Goal: Task Accomplishment & Management: Manage account settings

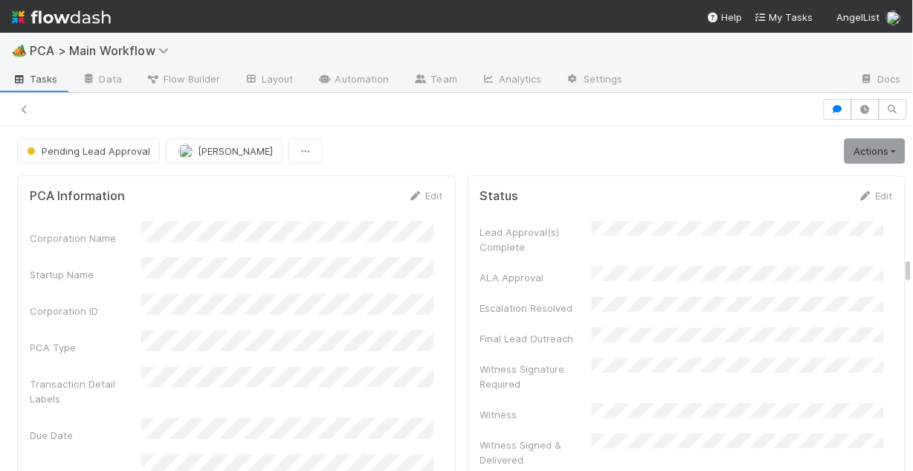
scroll to position [491, 0]
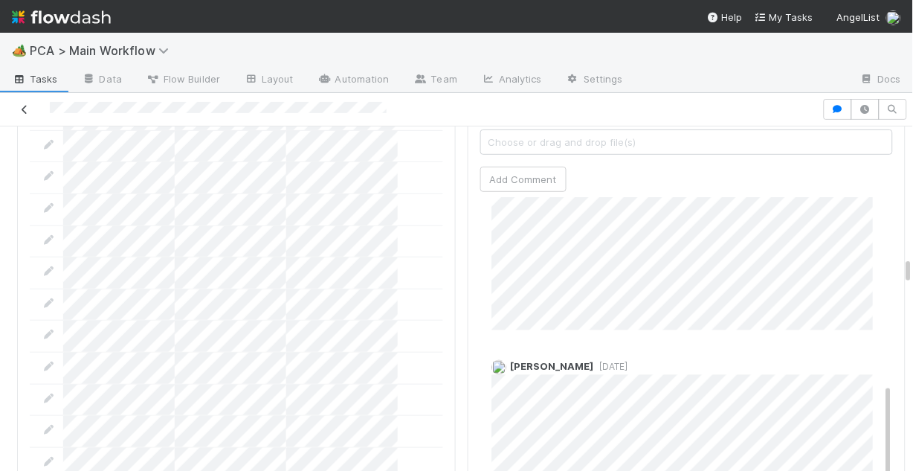
click at [23, 106] on icon at bounding box center [24, 110] width 15 height 10
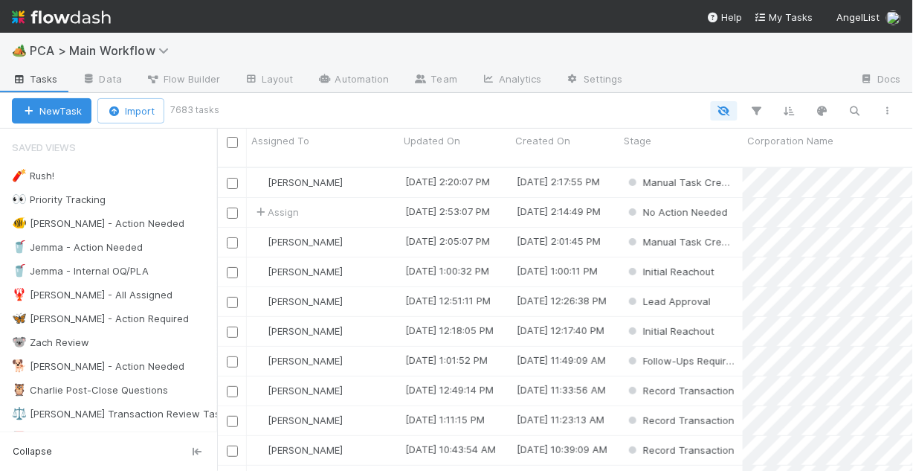
scroll to position [306, 687]
click at [87, 224] on div "🐠 [PERSON_NAME] - Action Needed" at bounding box center [98, 223] width 172 height 19
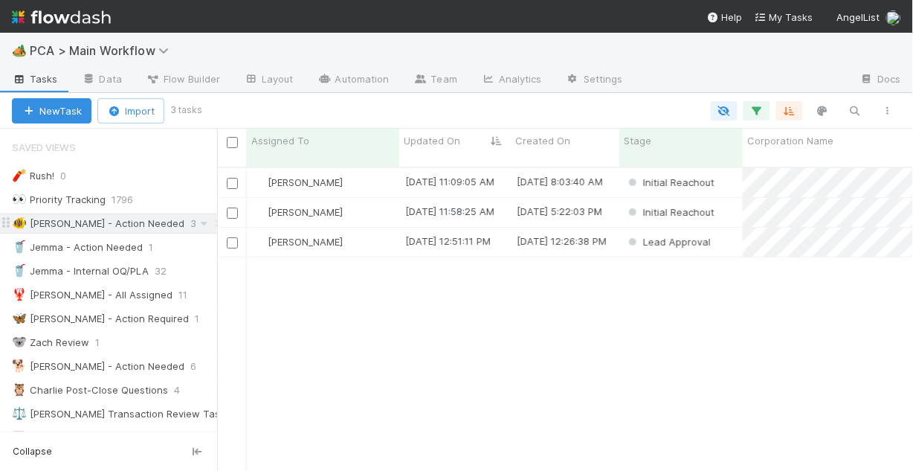
scroll to position [306, 687]
click at [371, 231] on div "[PERSON_NAME]" at bounding box center [323, 242] width 152 height 29
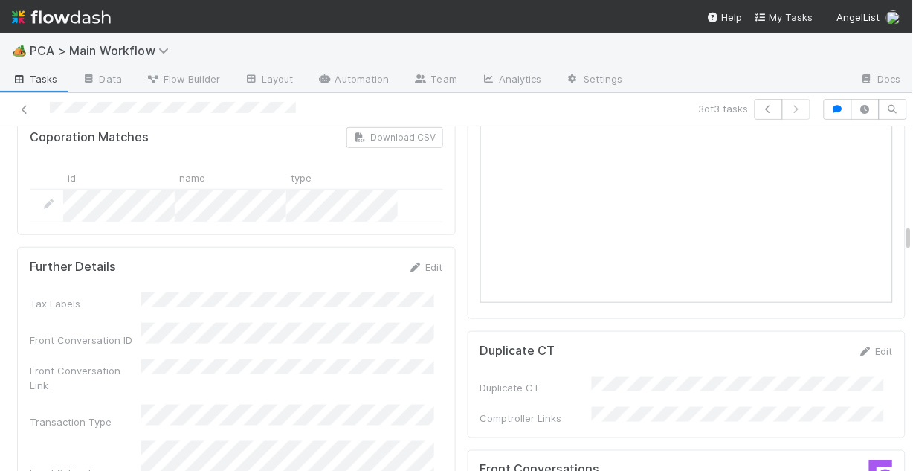
scroll to position [1487, 0]
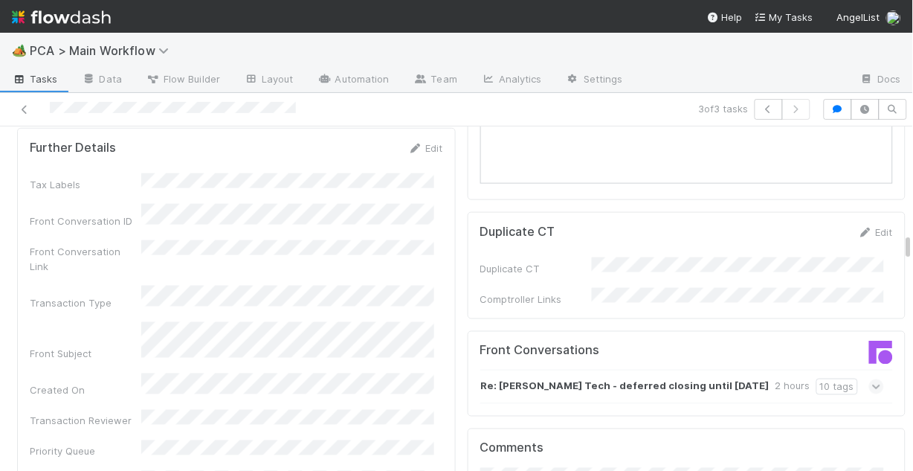
click at [872, 379] on icon at bounding box center [877, 386] width 10 height 15
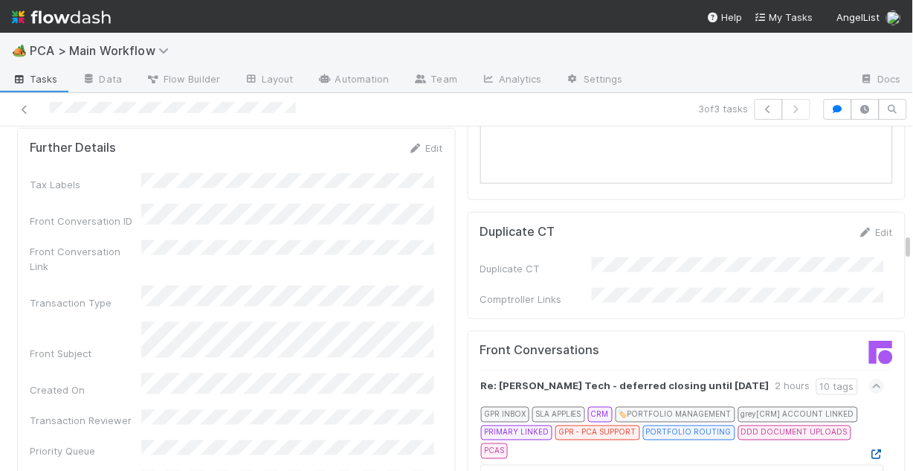
click at [869, 450] on icon at bounding box center [876, 455] width 15 height 10
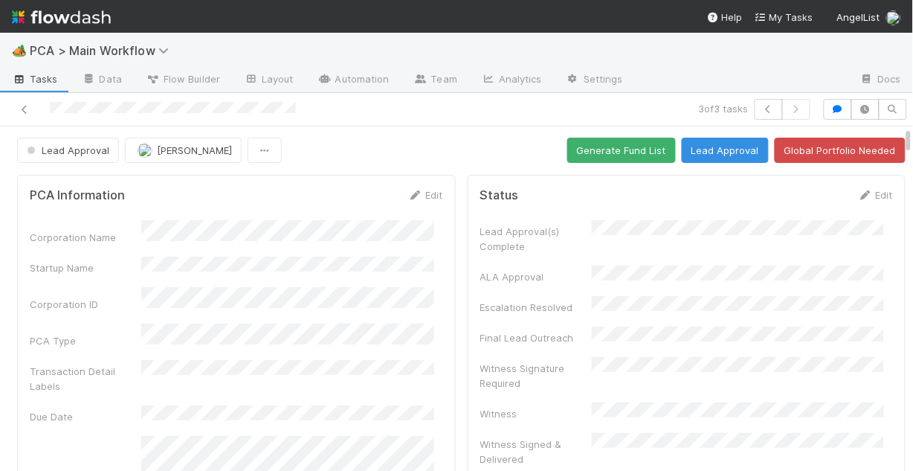
scroll to position [0, 0]
click at [424, 197] on link "Edit" at bounding box center [425, 196] width 35 height 12
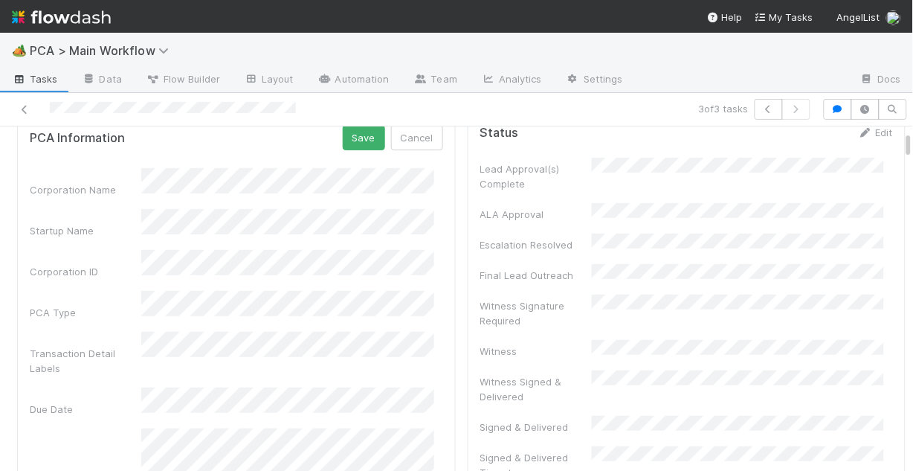
scroll to position [59, 0]
drag, startPoint x: 358, startPoint y: 144, endPoint x: 358, endPoint y: 161, distance: 17.1
click at [358, 144] on button "Save" at bounding box center [364, 141] width 42 height 25
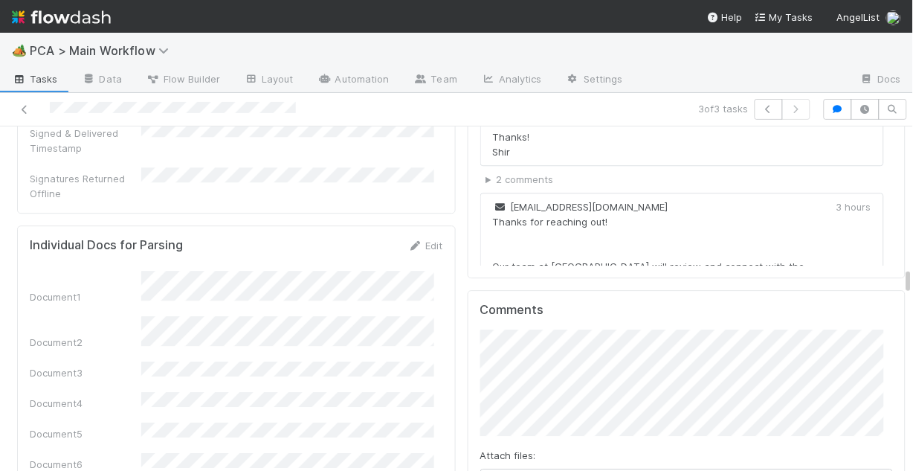
scroll to position [2022, 0]
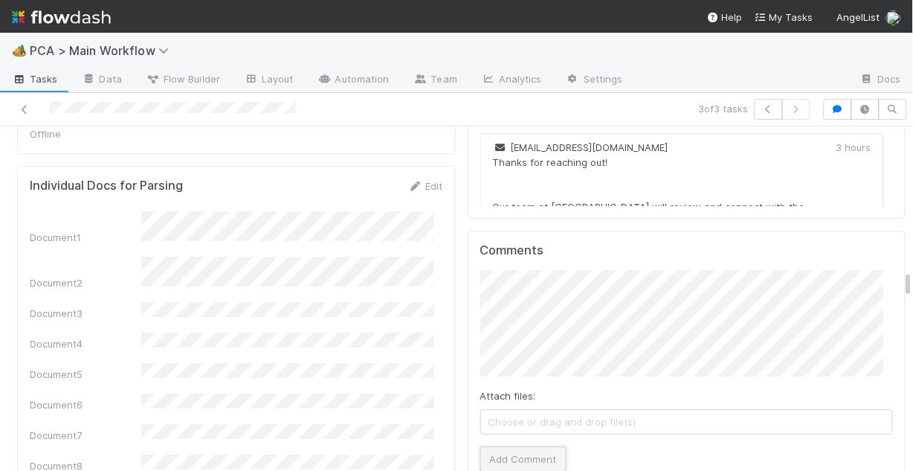
click at [520, 446] on button "Add Comment" at bounding box center [523, 458] width 86 height 25
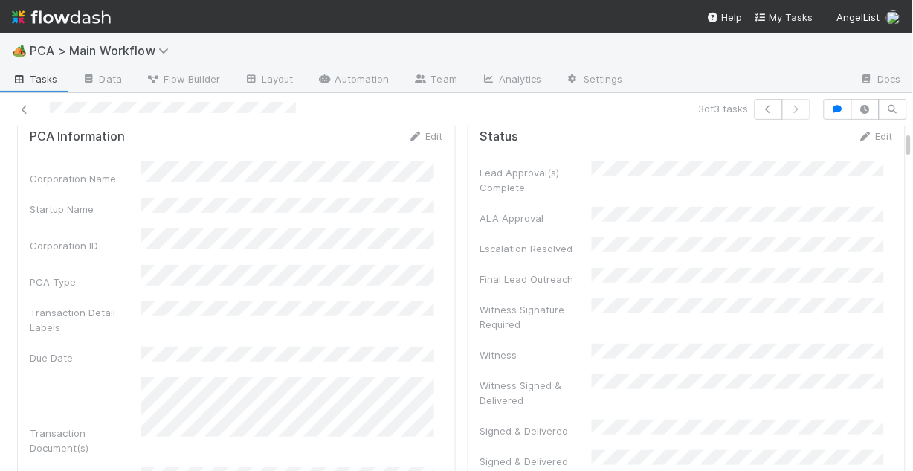
scroll to position [0, 0]
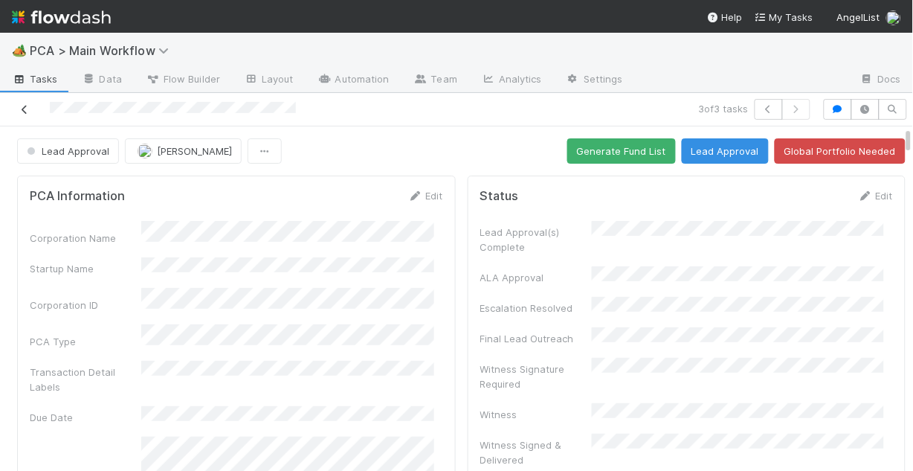
click at [25, 111] on icon at bounding box center [24, 110] width 15 height 10
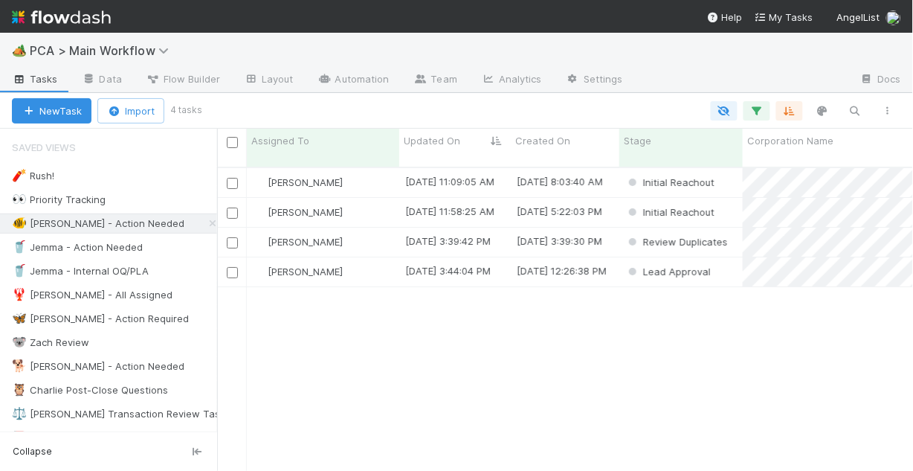
scroll to position [306, 687]
click at [374, 198] on div "[PERSON_NAME]" at bounding box center [323, 212] width 152 height 29
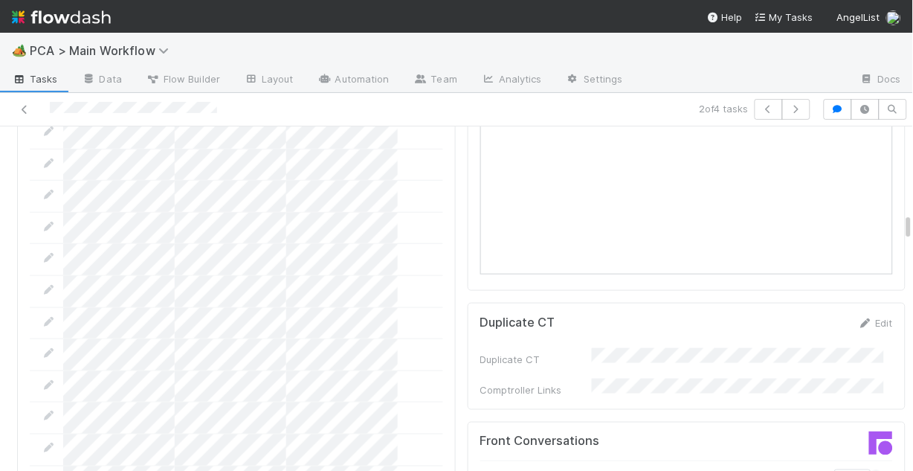
scroll to position [1546, 0]
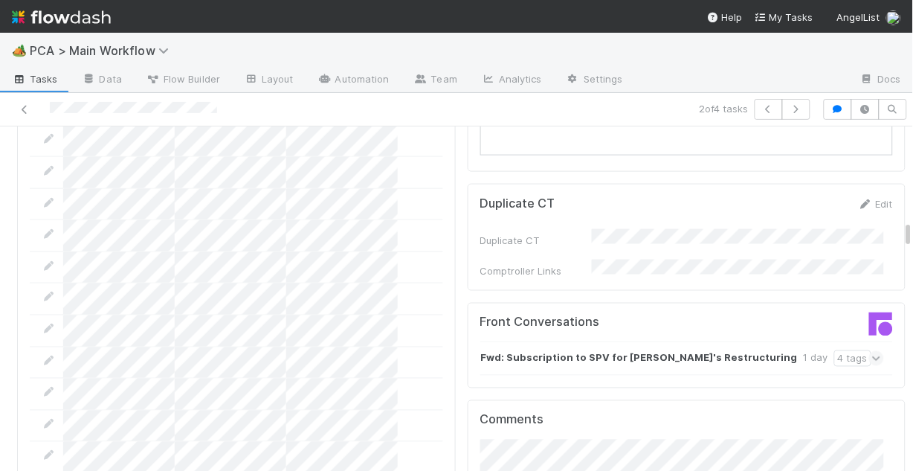
click at [872, 351] on icon at bounding box center [877, 358] width 10 height 15
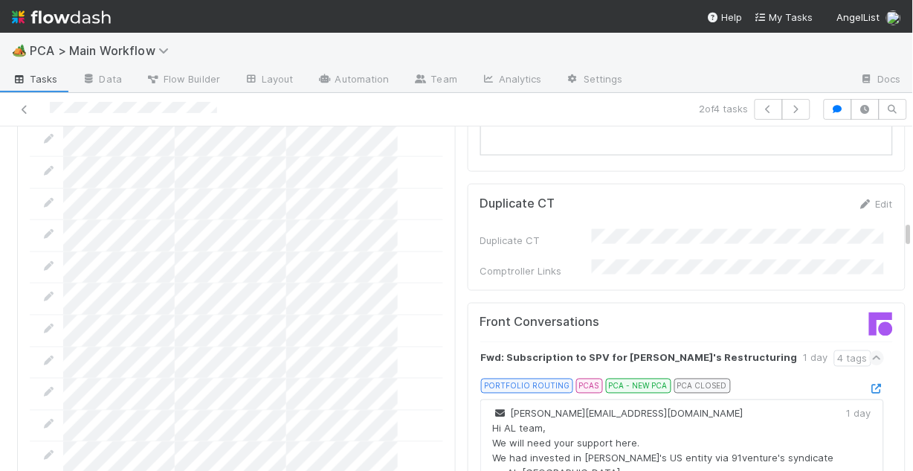
scroll to position [1606, 0]
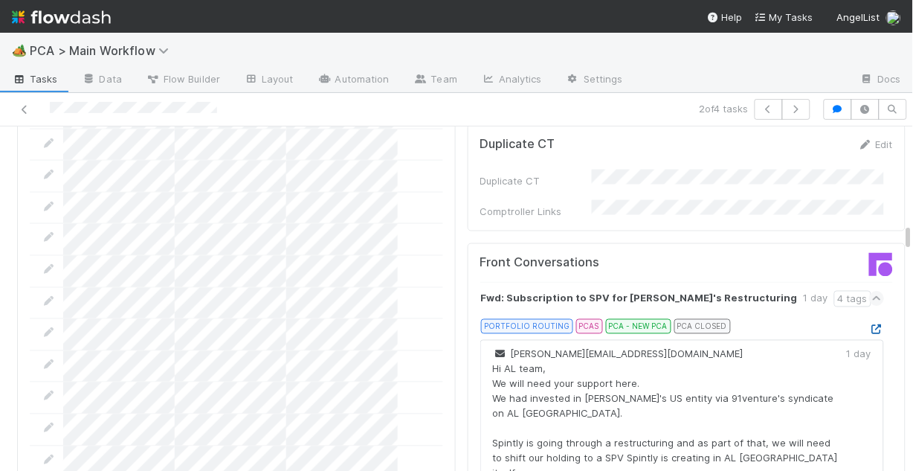
click at [869, 325] on icon at bounding box center [876, 330] width 15 height 10
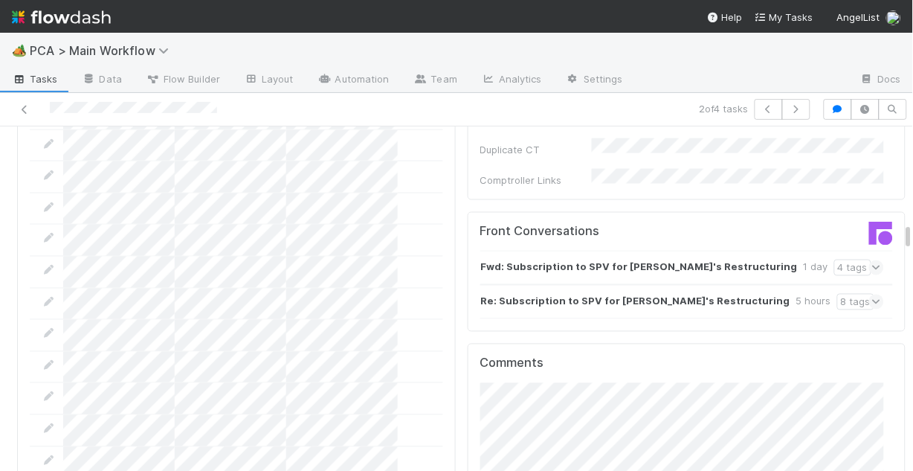
scroll to position [1581, 0]
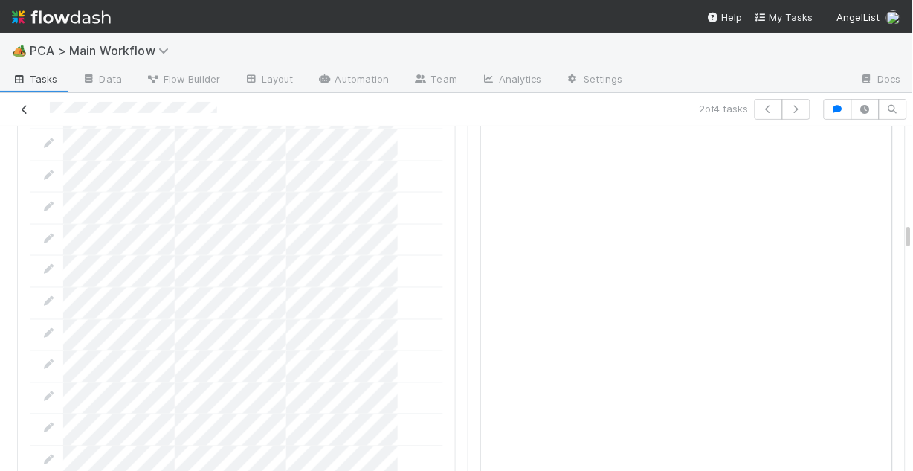
click at [25, 108] on icon at bounding box center [24, 110] width 15 height 10
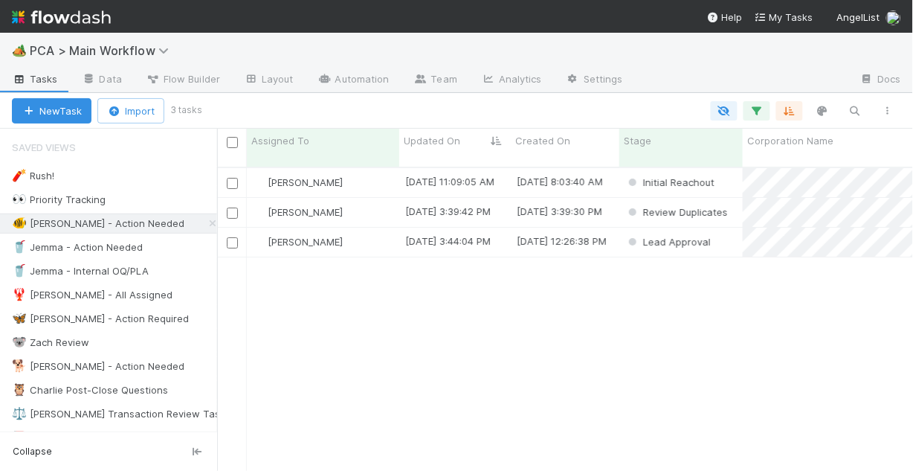
scroll to position [306, 687]
click at [355, 168] on div "[PERSON_NAME]" at bounding box center [323, 182] width 152 height 29
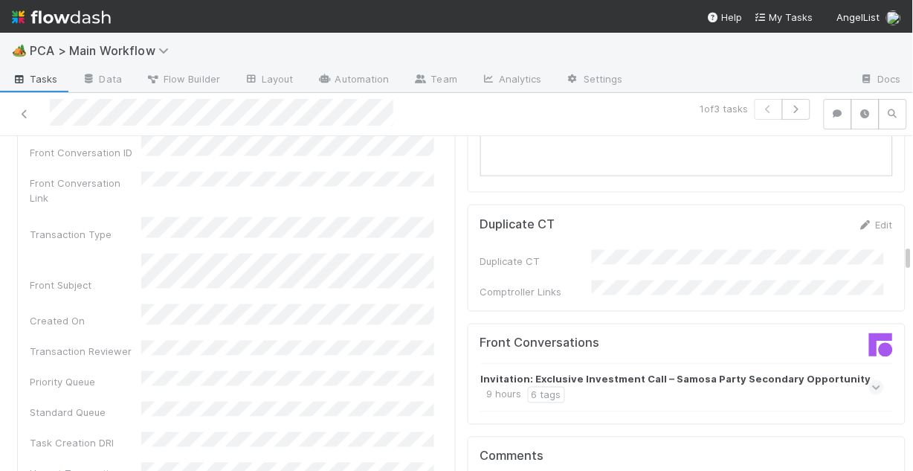
scroll to position [1546, 0]
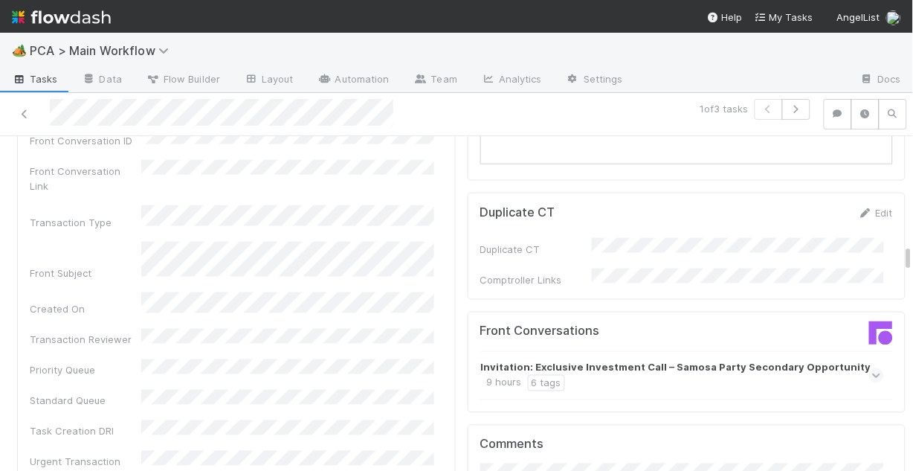
click at [872, 368] on icon at bounding box center [877, 375] width 10 height 15
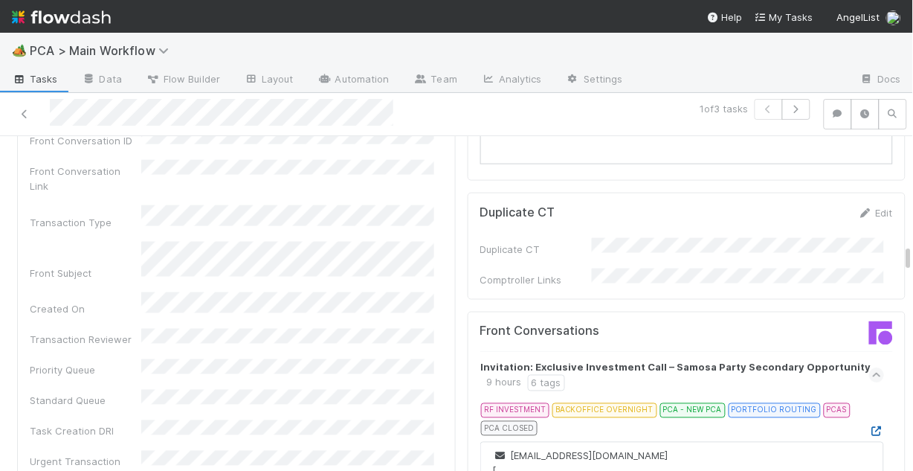
click at [869, 427] on icon at bounding box center [876, 432] width 15 height 10
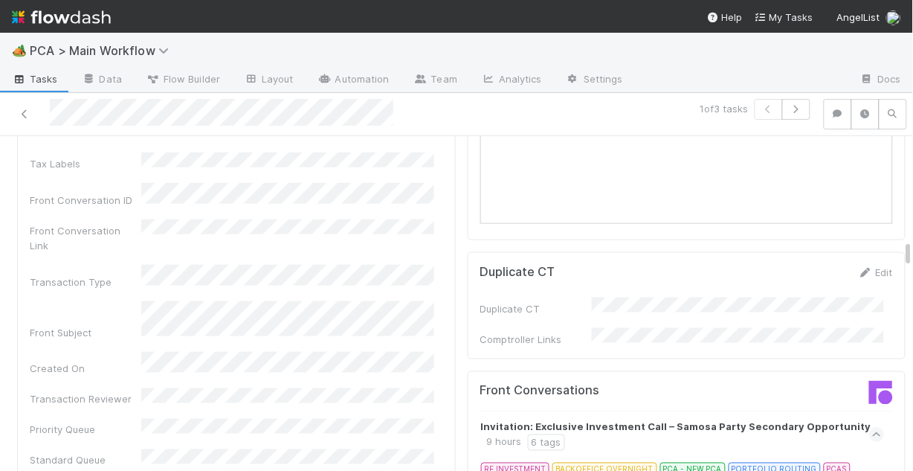
scroll to position [1368, 0]
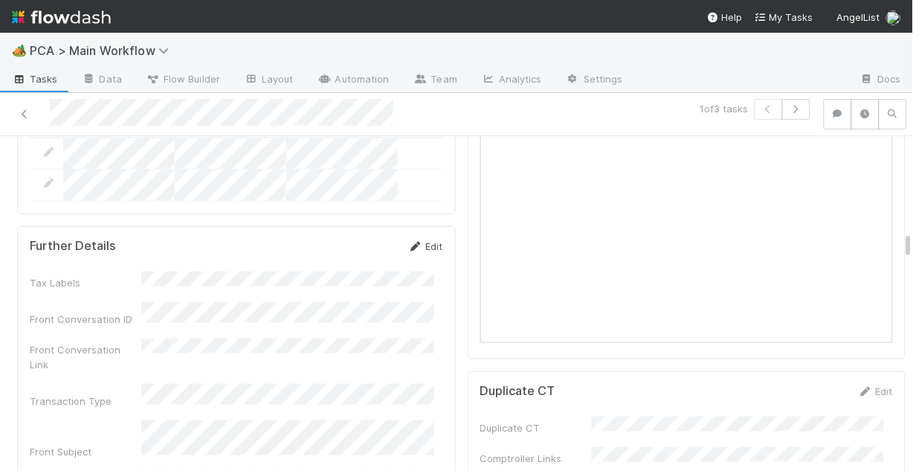
click at [415, 240] on link "Edit" at bounding box center [425, 246] width 35 height 12
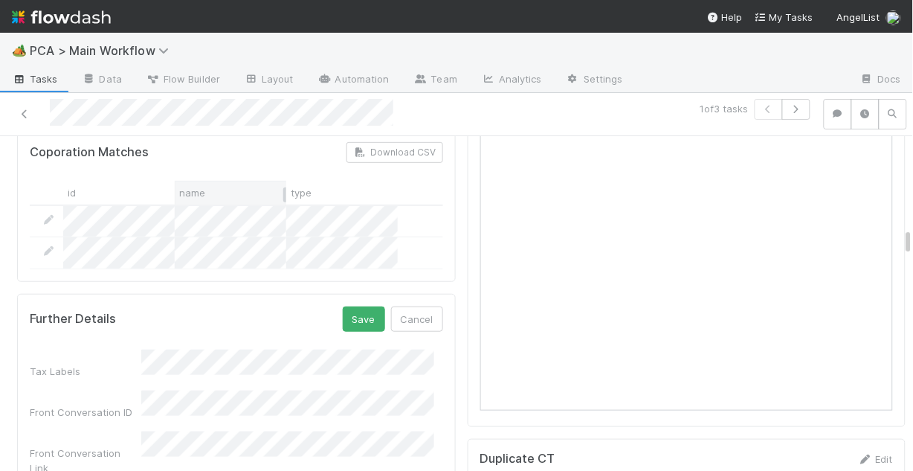
scroll to position [1130, 0]
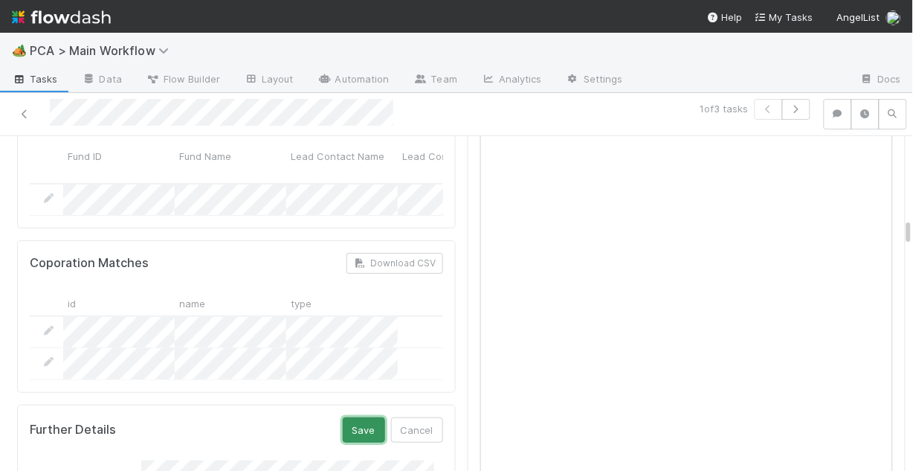
drag, startPoint x: 367, startPoint y: 367, endPoint x: 396, endPoint y: 348, distance: 34.8
click at [368, 417] on button "Save" at bounding box center [364, 429] width 42 height 25
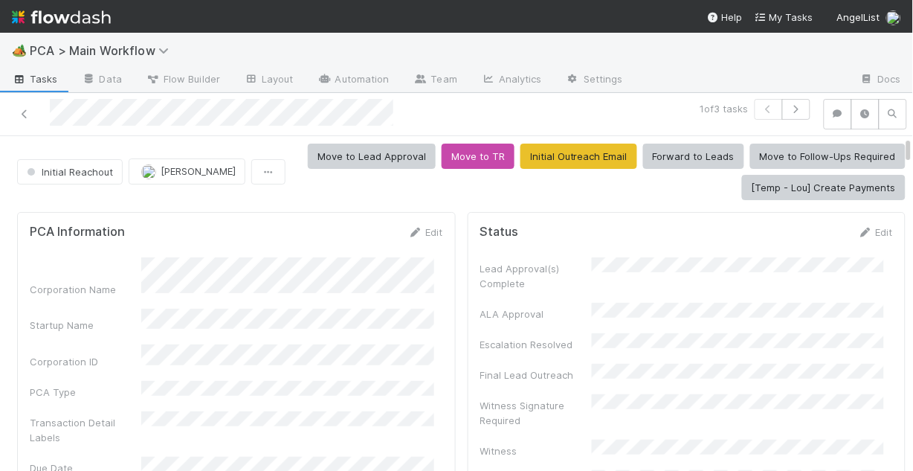
scroll to position [0, 0]
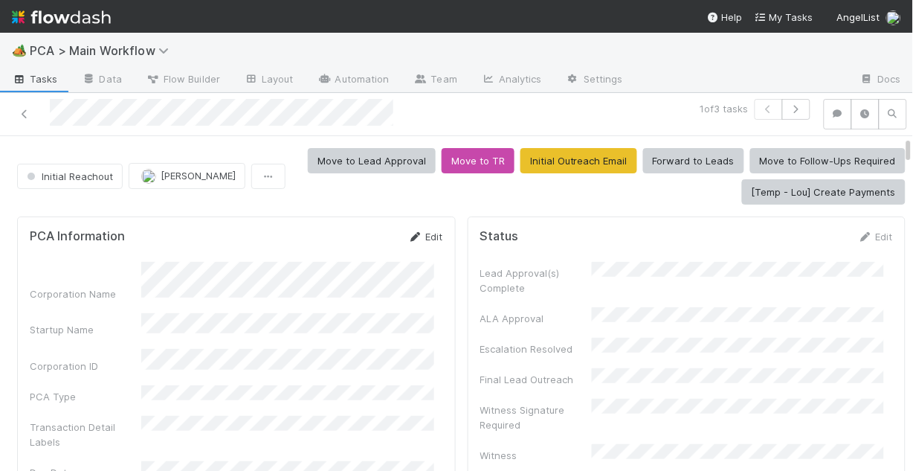
click at [420, 236] on link "Edit" at bounding box center [425, 236] width 35 height 12
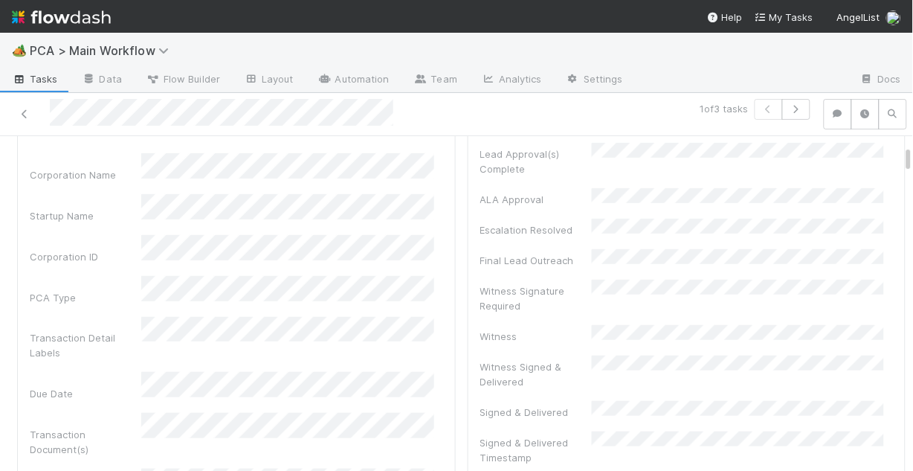
scroll to position [178, 0]
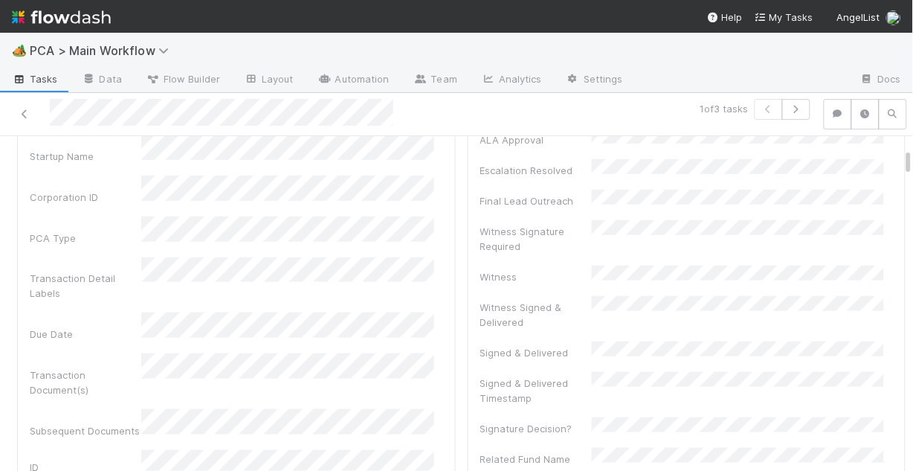
click at [129, 219] on div "PCA Type" at bounding box center [236, 230] width 413 height 29
click at [92, 234] on div "Corporation Name Startup Name Corporation ID PCA Type Transaction Detail Labels…" at bounding box center [236, 477] width 413 height 766
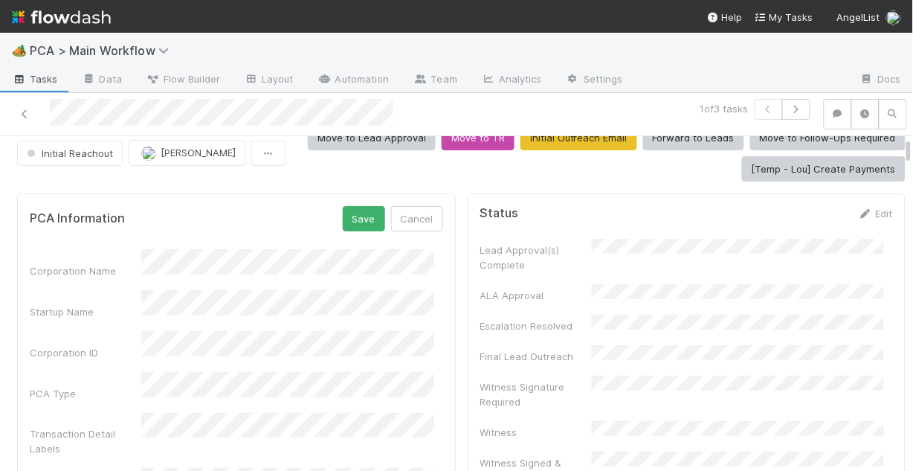
scroll to position [0, 0]
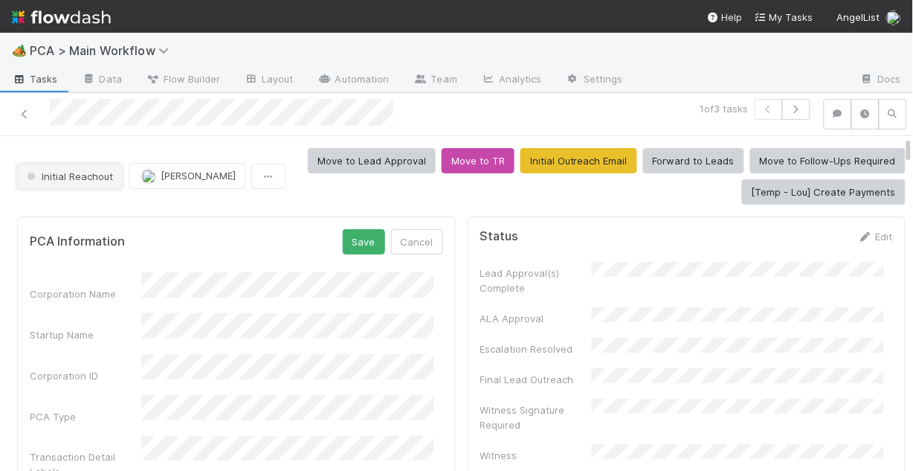
click at [51, 180] on span "Initial Reachout" at bounding box center [68, 176] width 89 height 12
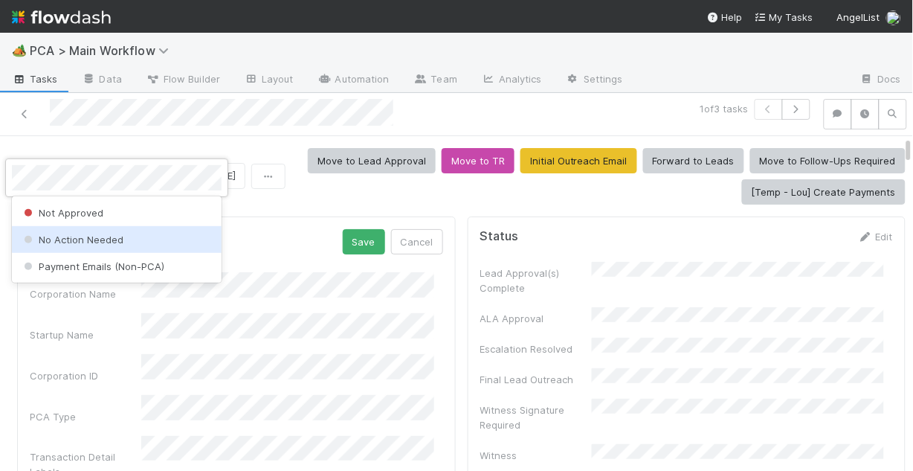
click at [99, 236] on span "No Action Needed" at bounding box center [72, 239] width 103 height 12
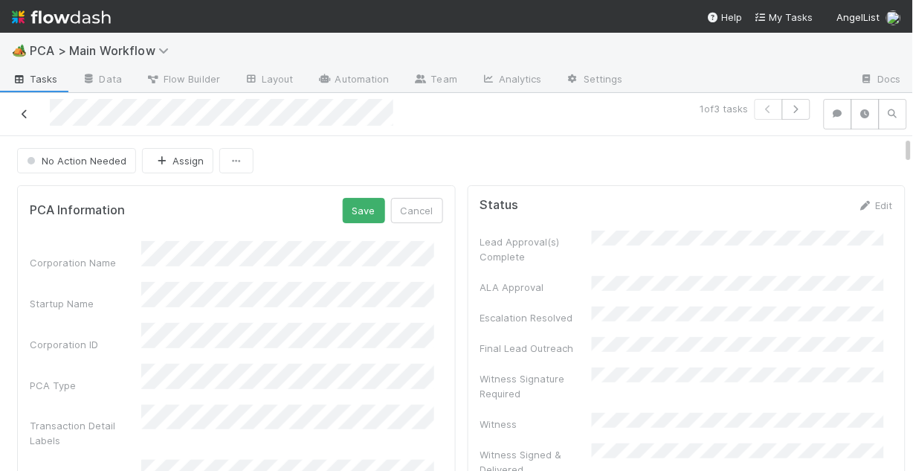
click at [25, 106] on link at bounding box center [24, 113] width 15 height 15
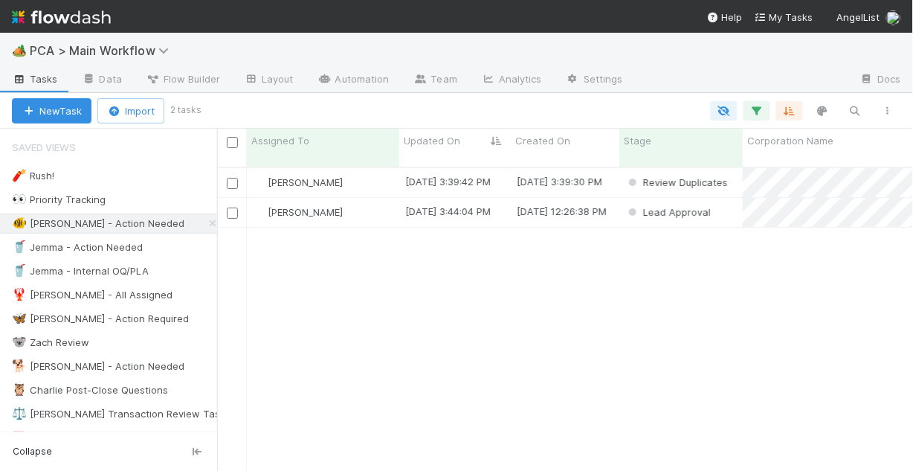
scroll to position [306, 687]
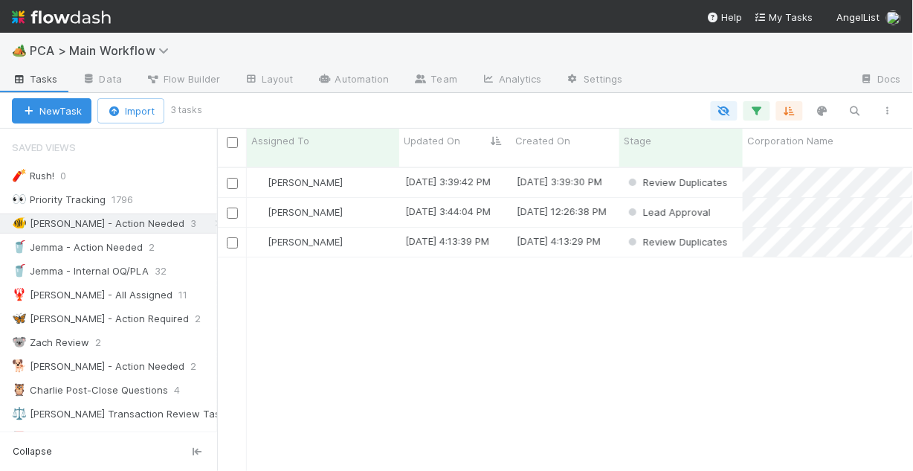
drag, startPoint x: 420, startPoint y: 309, endPoint x: 415, endPoint y: 247, distance: 61.9
click at [420, 309] on div "[PERSON_NAME] [DATE] 3:39:42 PM [DATE] 3:39:30 PM Review Duplicates [PERSON_NAM…" at bounding box center [565, 325] width 697 height 315
click at [371, 171] on div "[PERSON_NAME]" at bounding box center [323, 182] width 152 height 29
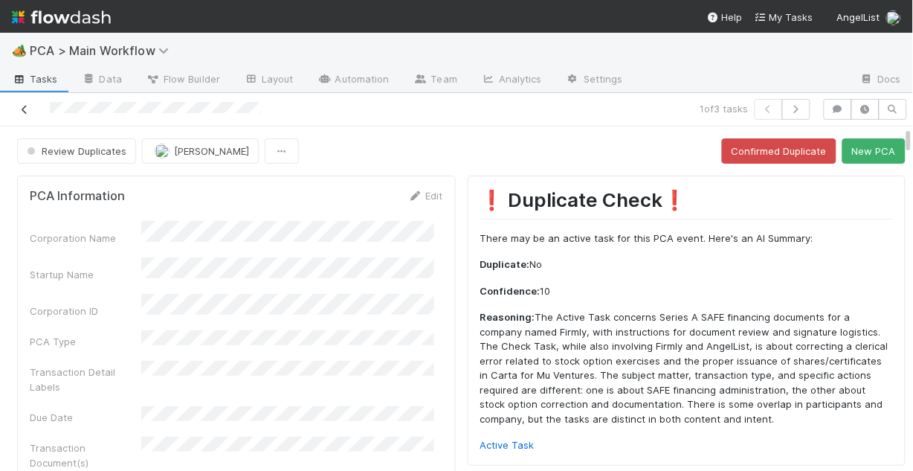
click at [22, 110] on icon at bounding box center [24, 110] width 15 height 10
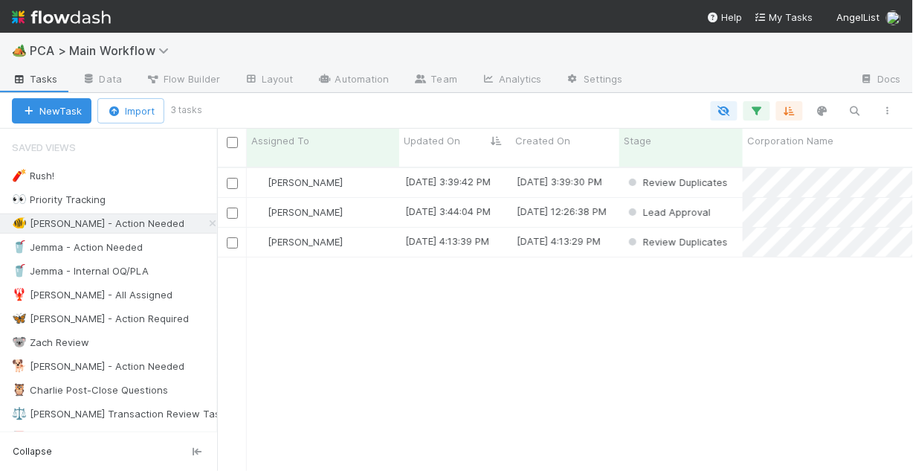
scroll to position [306, 687]
click at [381, 200] on div "[PERSON_NAME]" at bounding box center [323, 212] width 152 height 29
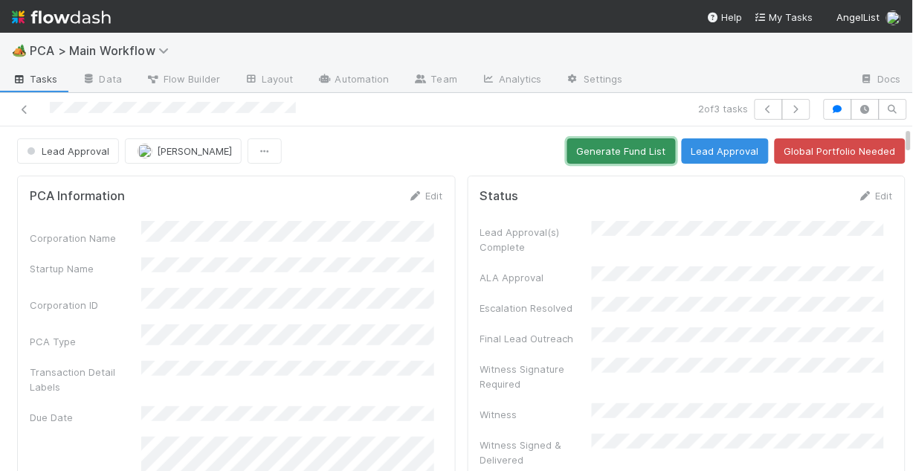
click at [588, 156] on button "Generate Fund List" at bounding box center [621, 150] width 109 height 25
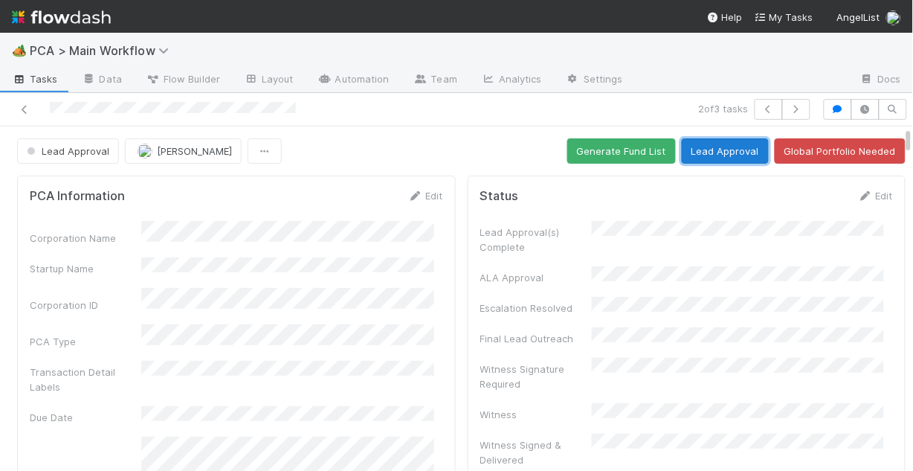
click at [691, 157] on button "Lead Approval" at bounding box center [725, 150] width 87 height 25
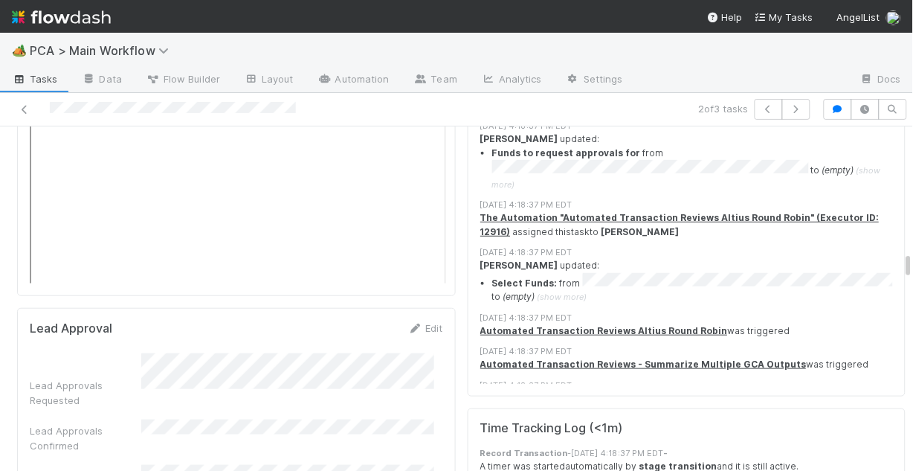
scroll to position [2407, 0]
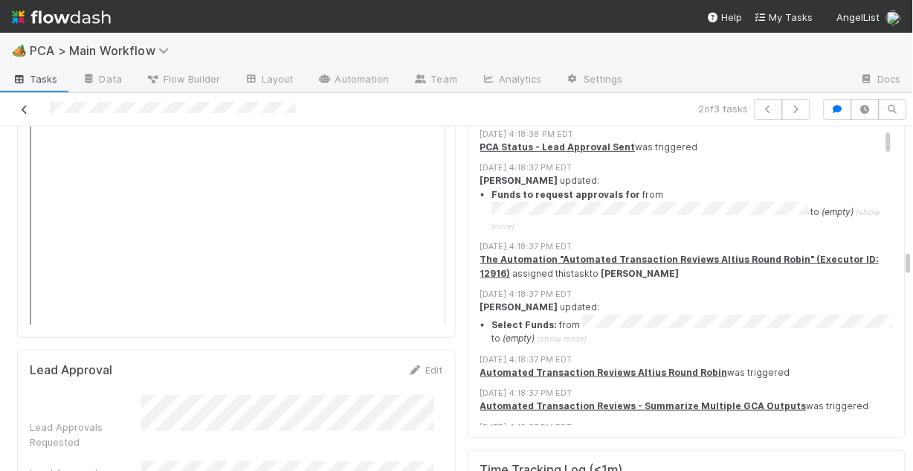
click at [18, 105] on icon at bounding box center [24, 110] width 15 height 10
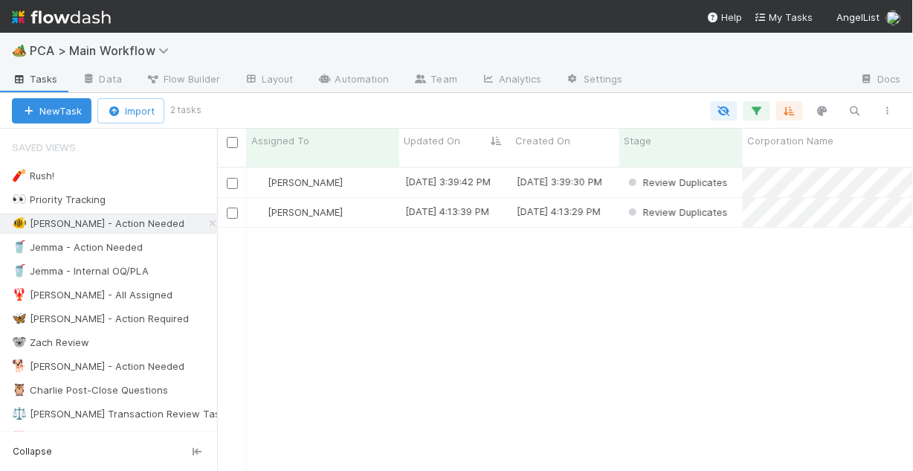
scroll to position [306, 687]
click at [369, 170] on div "[PERSON_NAME]" at bounding box center [323, 182] width 152 height 29
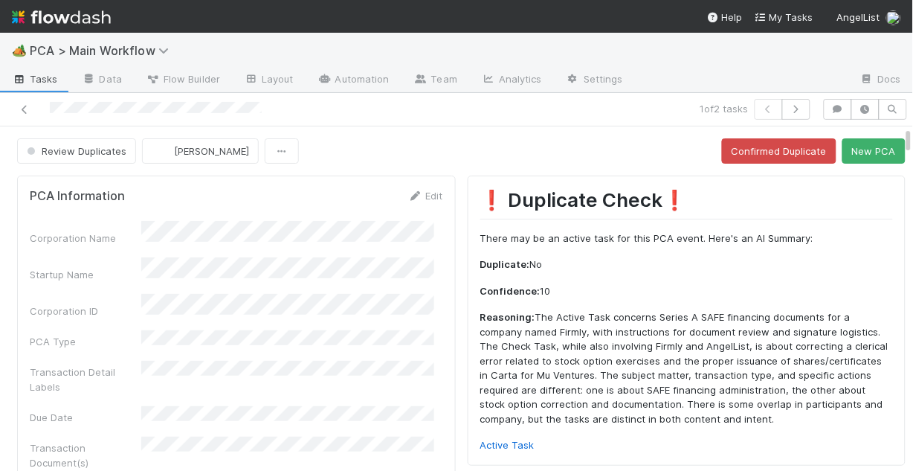
scroll to position [59, 0]
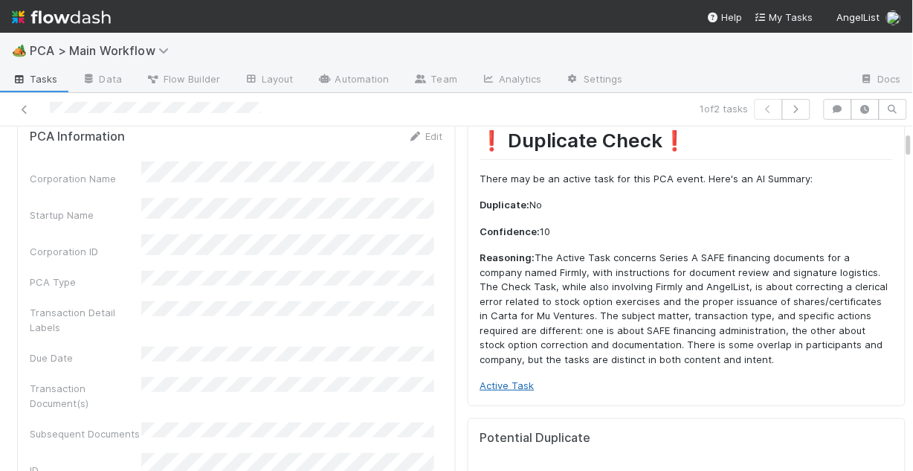
click at [503, 383] on link "Active Task" at bounding box center [507, 385] width 54 height 12
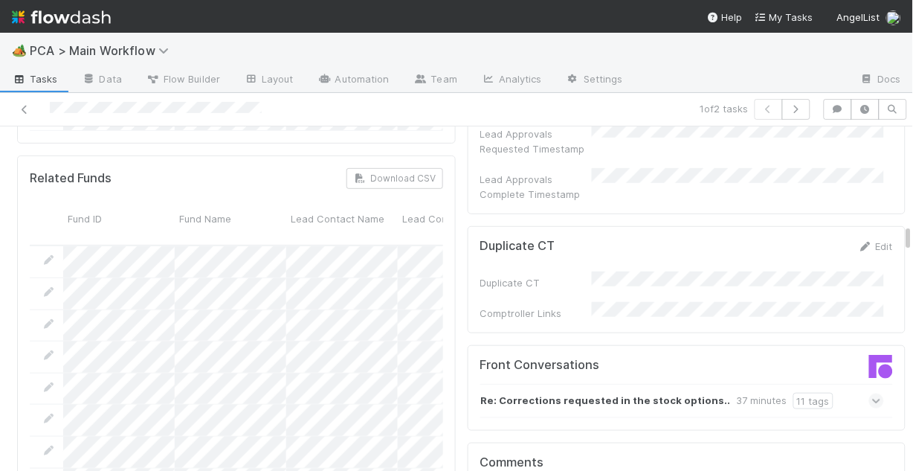
scroll to position [1309, 0]
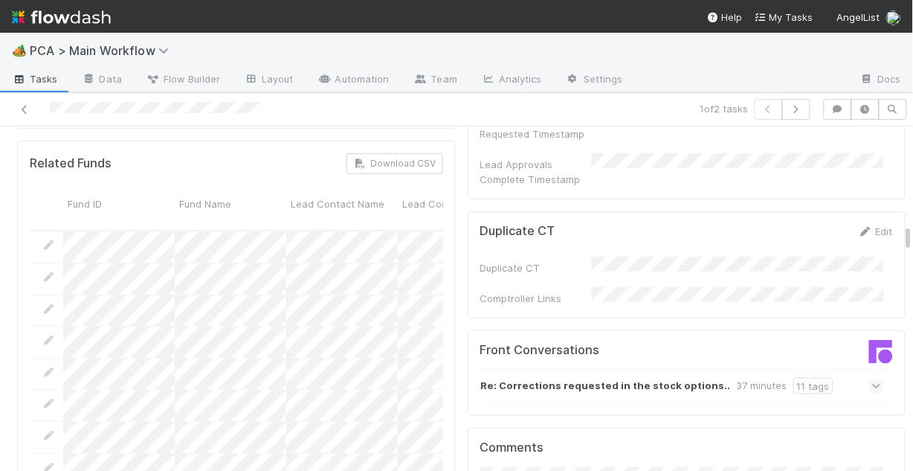
click at [872, 378] on icon at bounding box center [877, 385] width 10 height 15
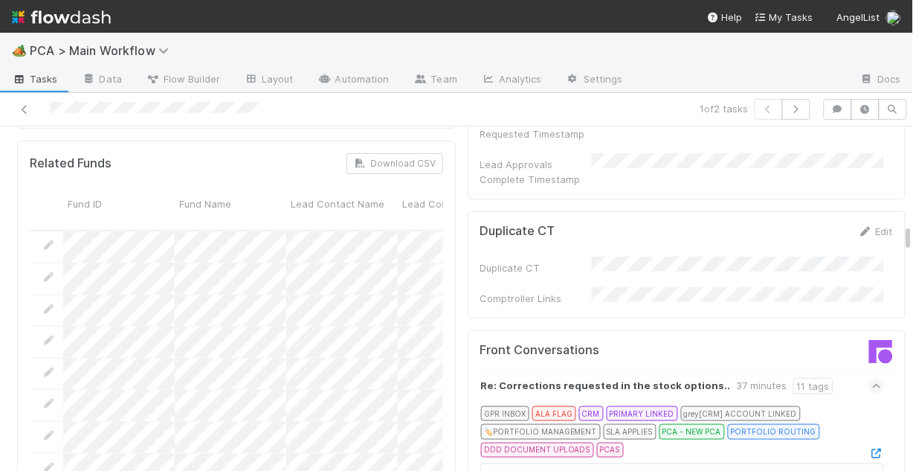
scroll to position [1368, 0]
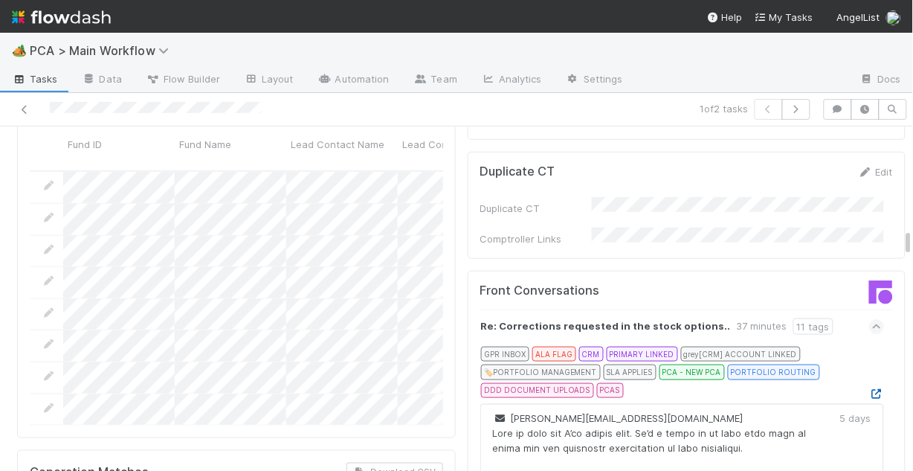
click at [869, 389] on icon at bounding box center [876, 394] width 15 height 10
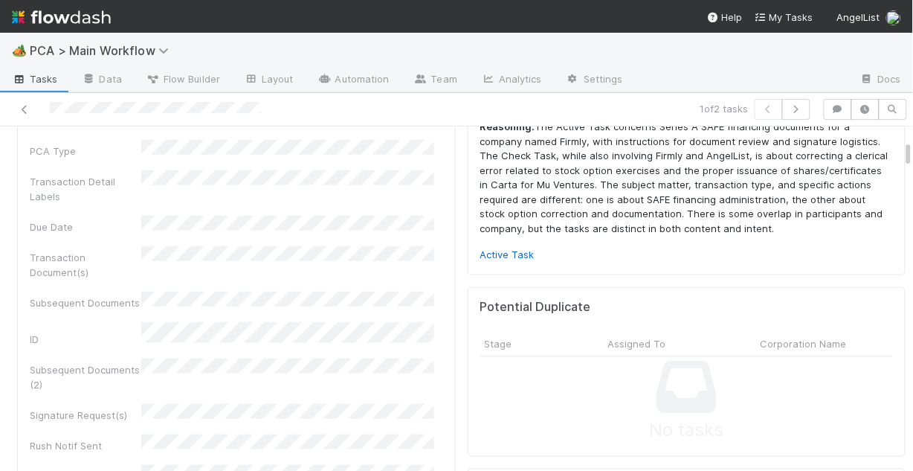
scroll to position [178, 0]
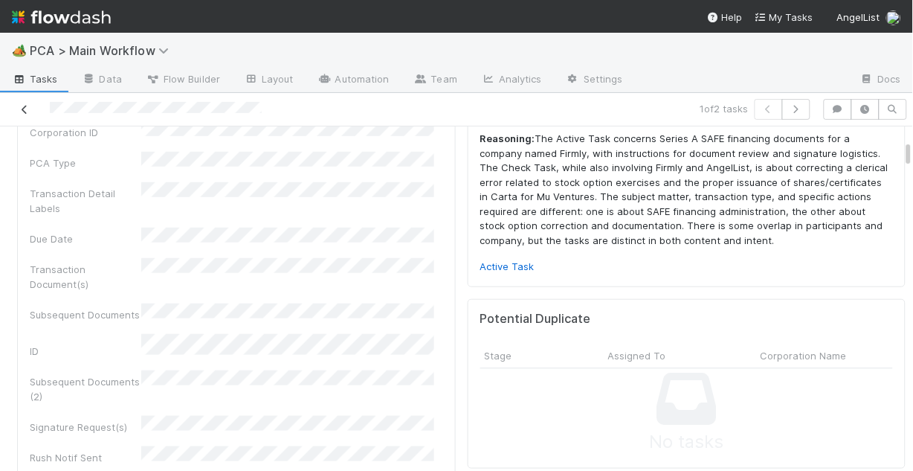
click at [24, 114] on link at bounding box center [24, 109] width 15 height 15
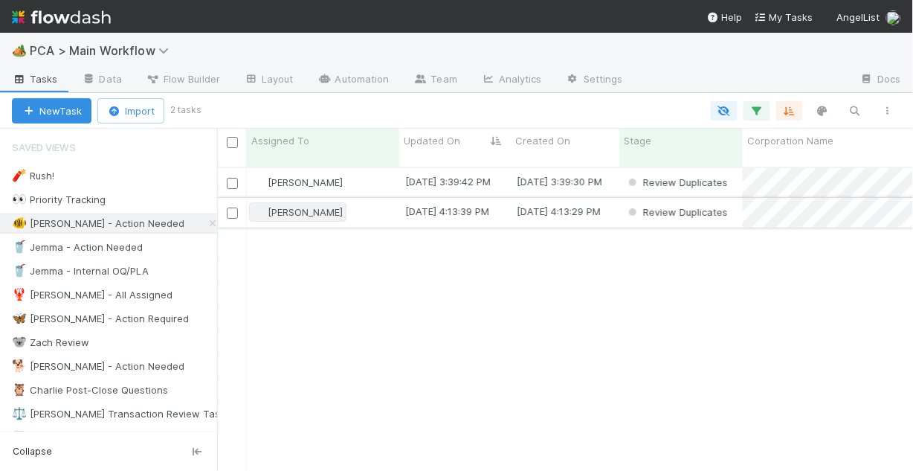
scroll to position [306, 687]
click at [506, 210] on div "[DATE] 4:13:39 PM" at bounding box center [455, 212] width 112 height 29
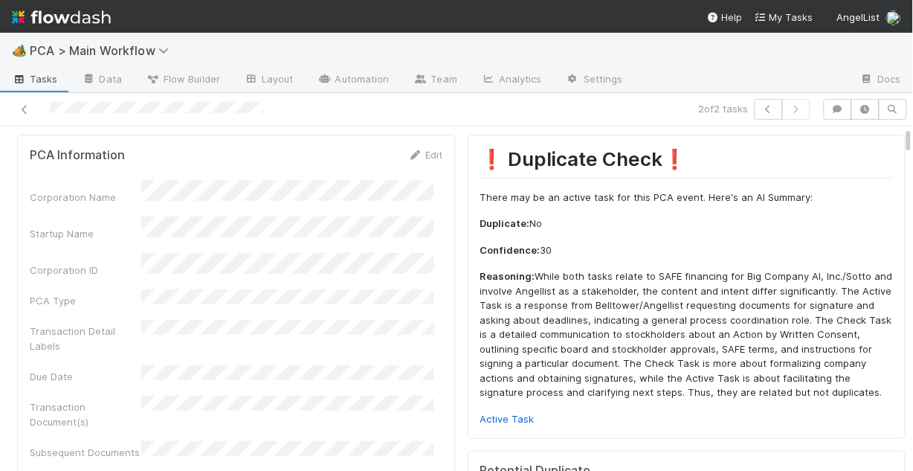
scroll to position [59, 0]
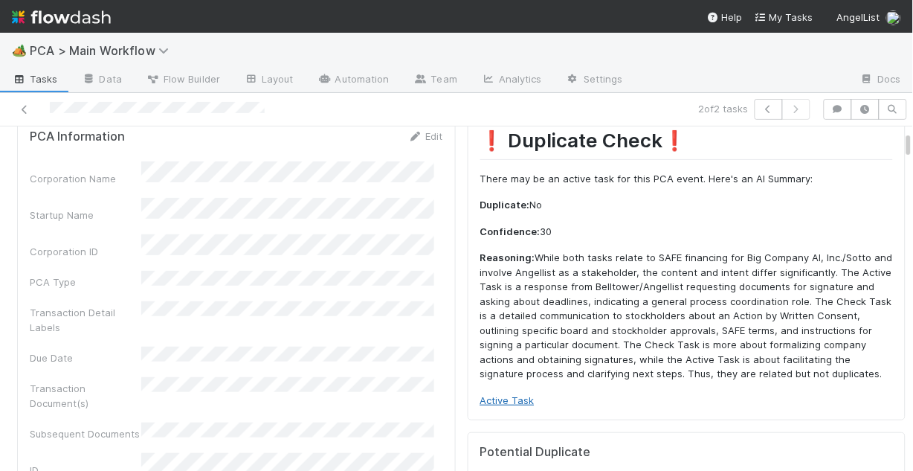
click at [501, 395] on link "Active Task" at bounding box center [507, 400] width 54 height 12
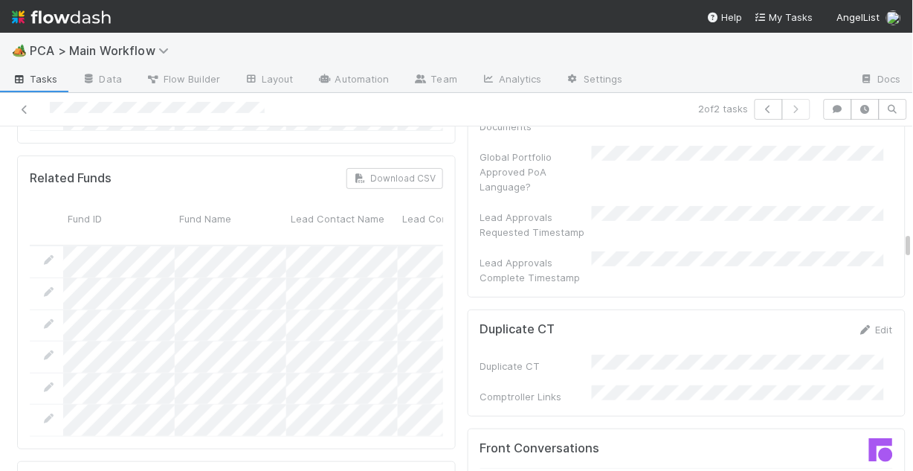
scroll to position [1368, 0]
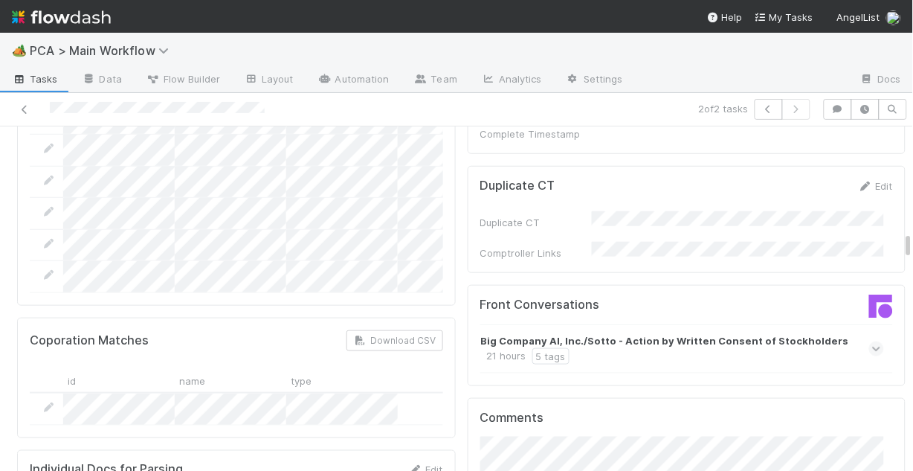
click at [837, 333] on div "Big Company AI, Inc./Sotto - Action by Written Consent of Stockholders 21 hours…" at bounding box center [681, 348] width 400 height 31
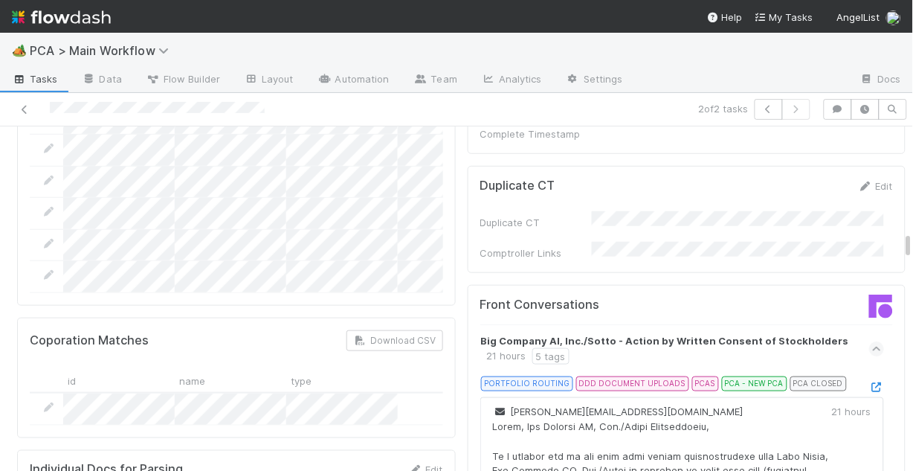
scroll to position [59, 0]
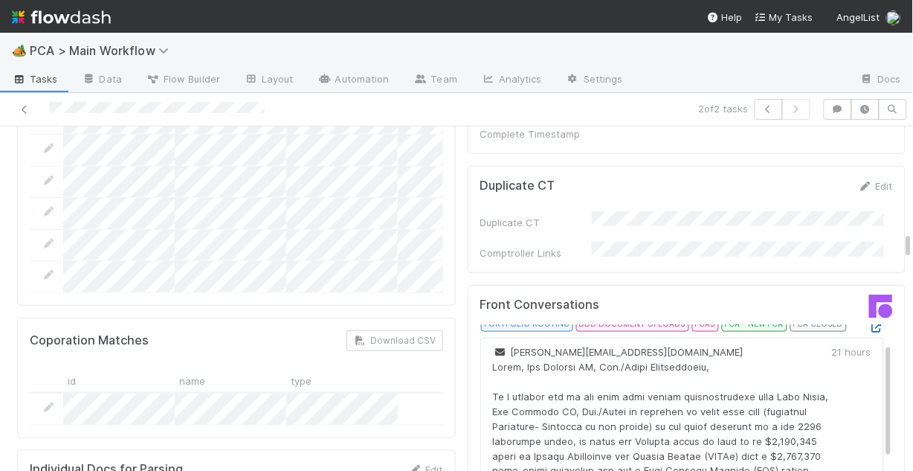
click at [869, 323] on icon at bounding box center [876, 328] width 15 height 10
click at [22, 101] on div at bounding box center [210, 109] width 408 height 21
click at [25, 109] on icon at bounding box center [24, 110] width 15 height 10
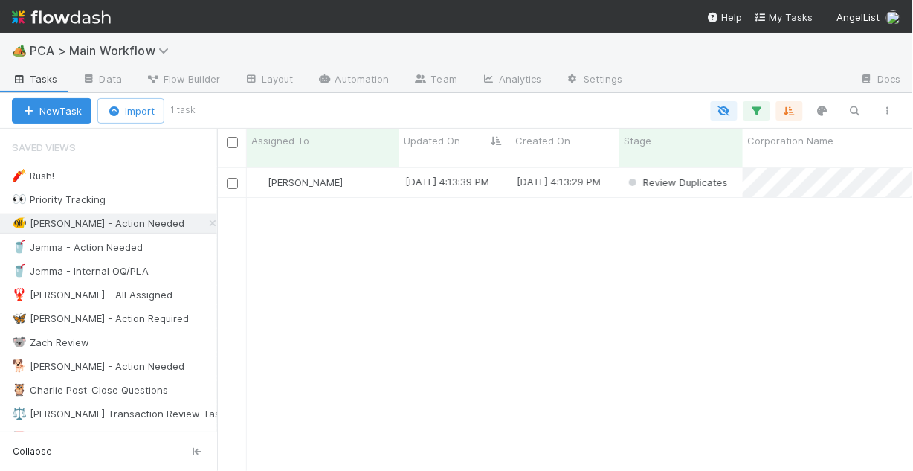
scroll to position [306, 687]
click at [377, 170] on div "[PERSON_NAME]" at bounding box center [323, 182] width 152 height 29
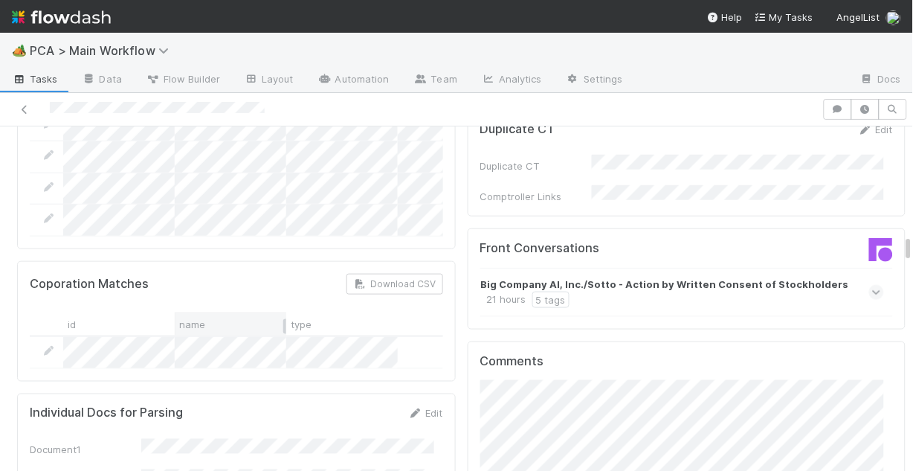
scroll to position [1427, 0]
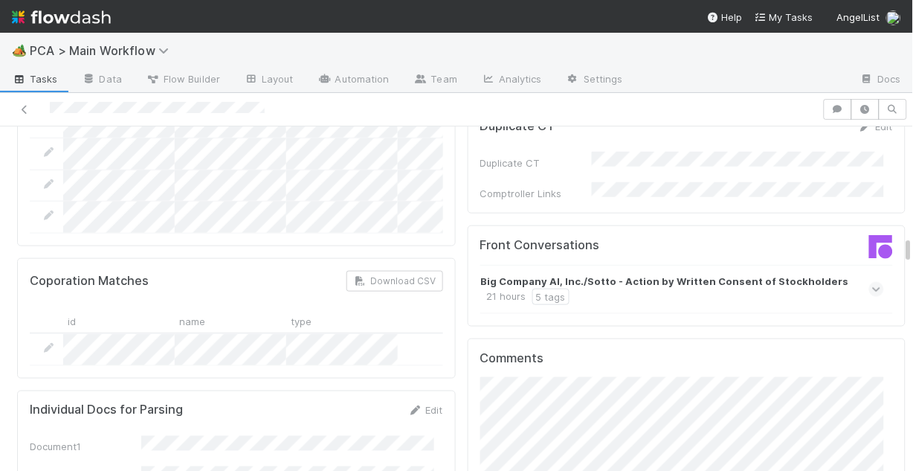
click at [872, 282] on icon at bounding box center [877, 289] width 10 height 15
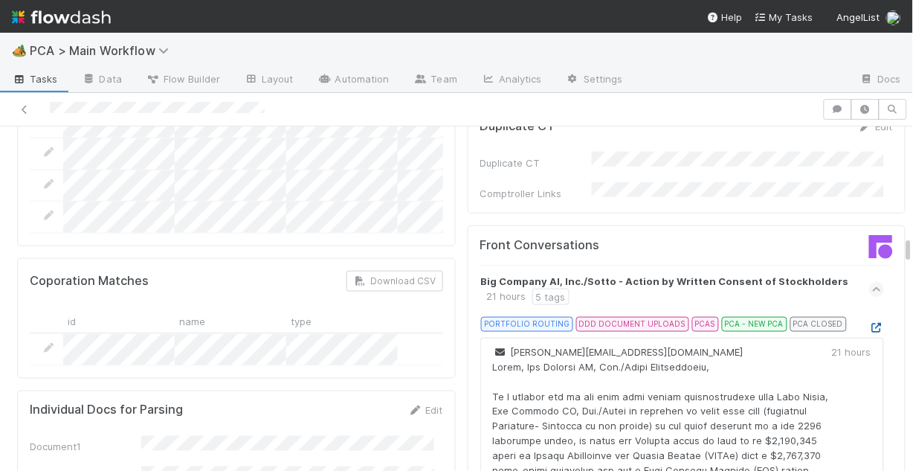
click at [869, 323] on icon at bounding box center [876, 328] width 15 height 10
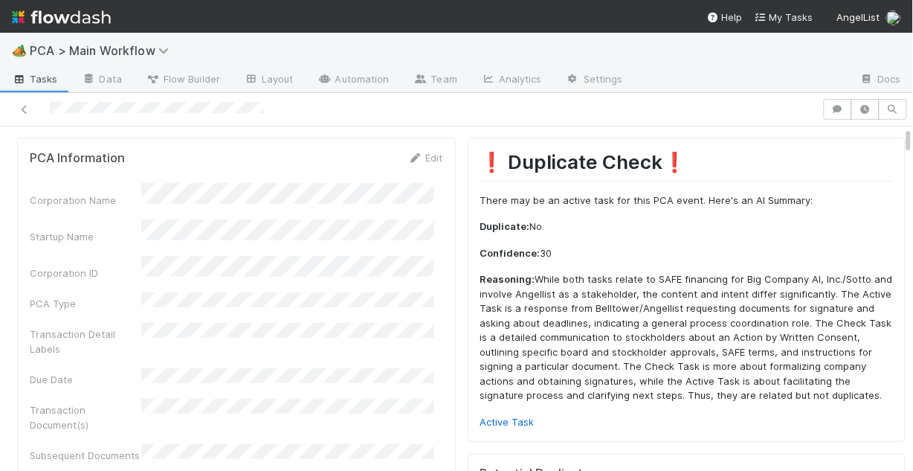
scroll to position [59, 0]
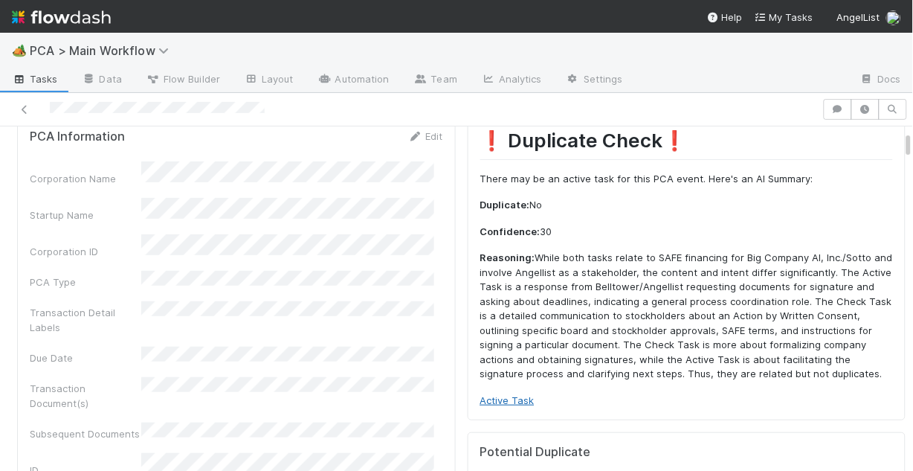
click at [512, 399] on link "Active Task" at bounding box center [507, 400] width 54 height 12
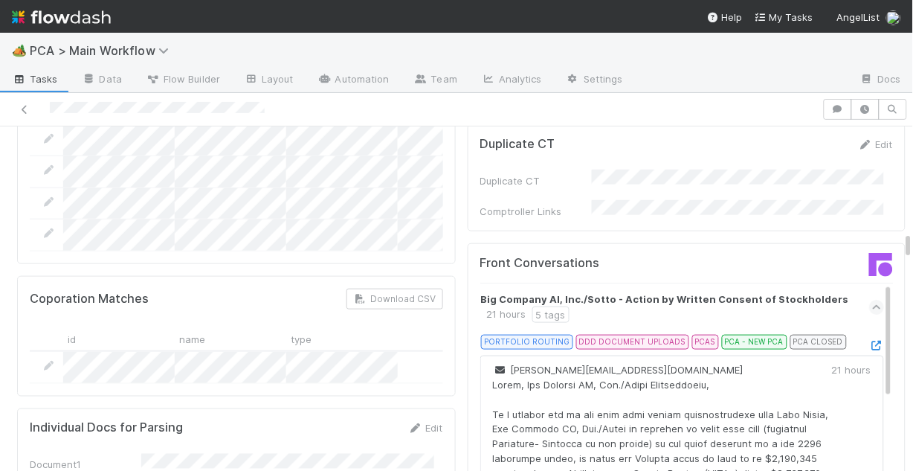
scroll to position [1487, 0]
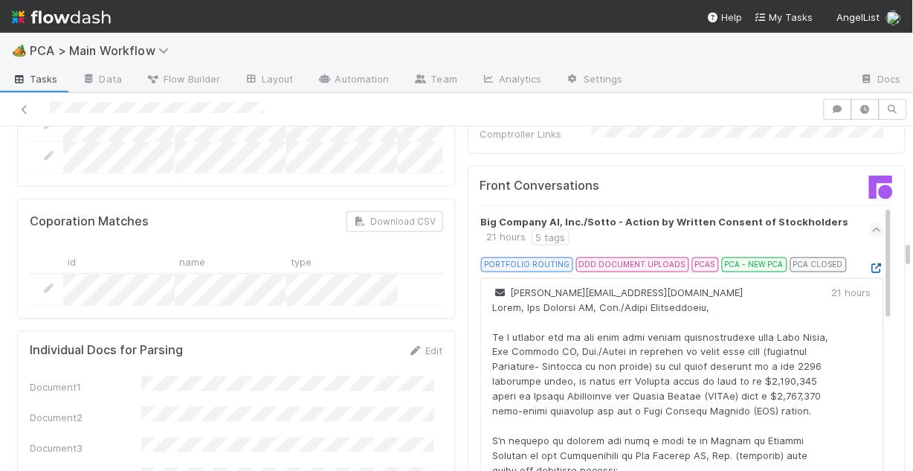
click at [869, 263] on icon at bounding box center [876, 268] width 15 height 10
click at [22, 106] on icon at bounding box center [24, 110] width 15 height 10
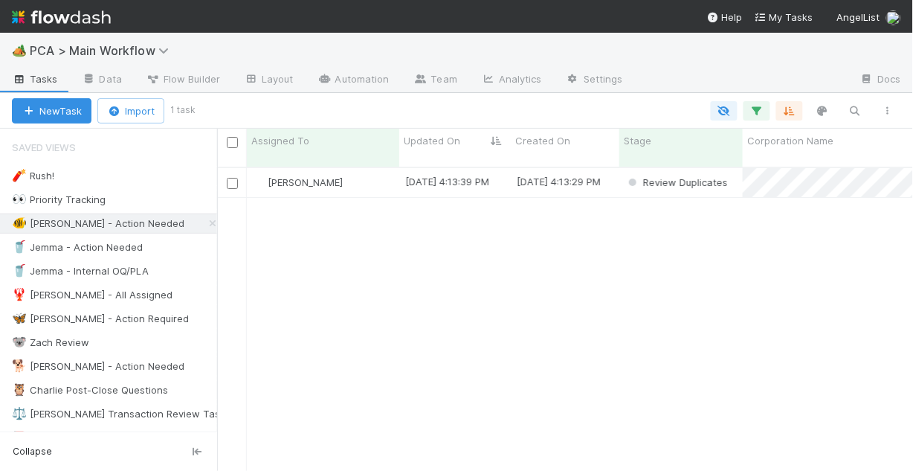
scroll to position [306, 687]
click at [416, 174] on div "[DATE] 4:13:39 PM" at bounding box center [447, 181] width 84 height 15
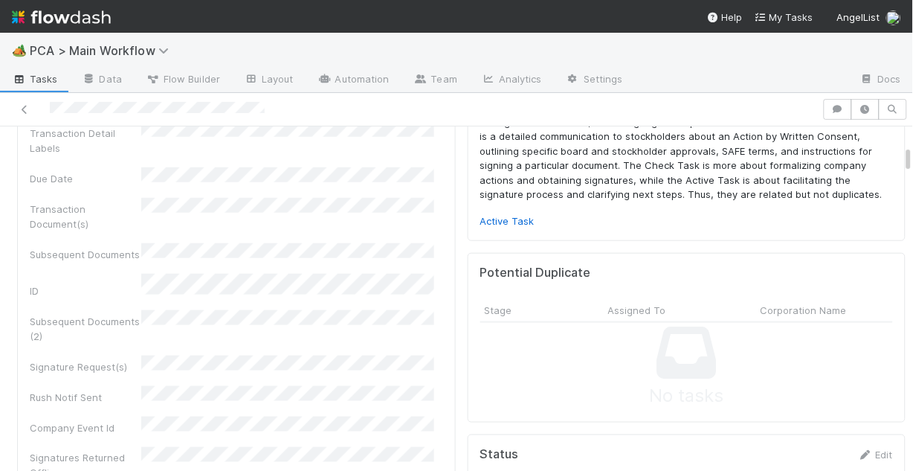
scroll to position [238, 0]
click at [501, 222] on link "Active Task" at bounding box center [507, 222] width 54 height 12
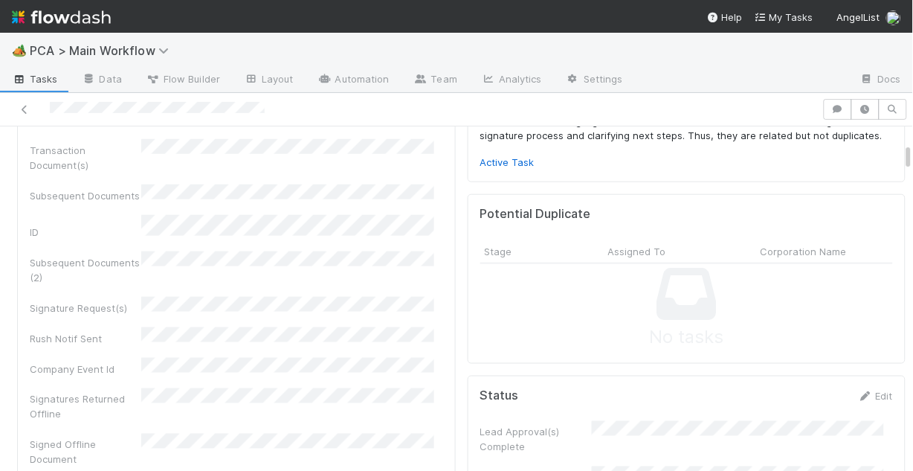
scroll to position [0, 0]
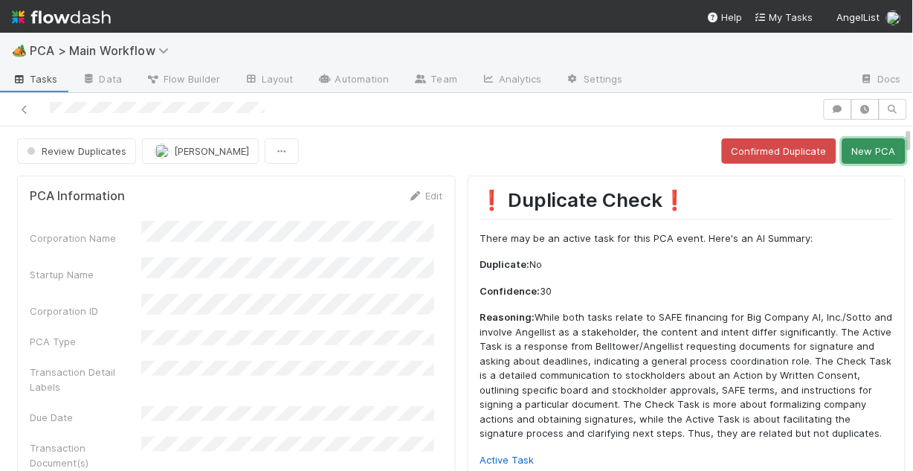
click at [868, 152] on button "New PCA" at bounding box center [873, 150] width 63 height 25
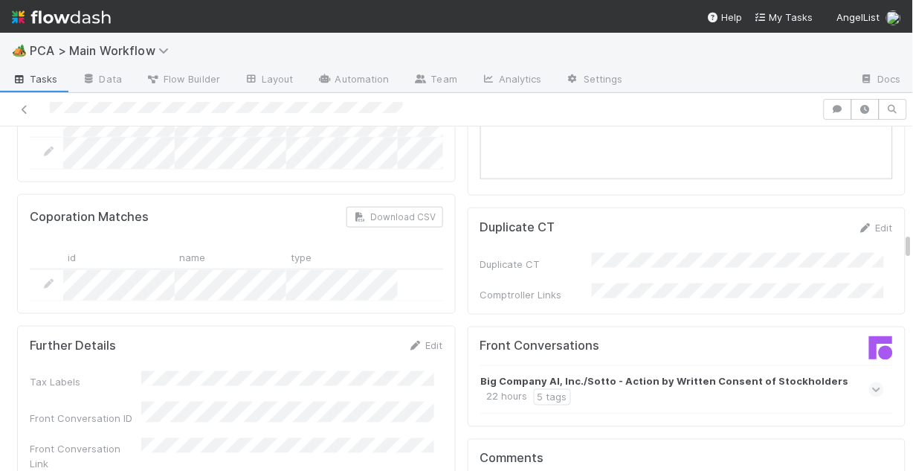
scroll to position [1546, 0]
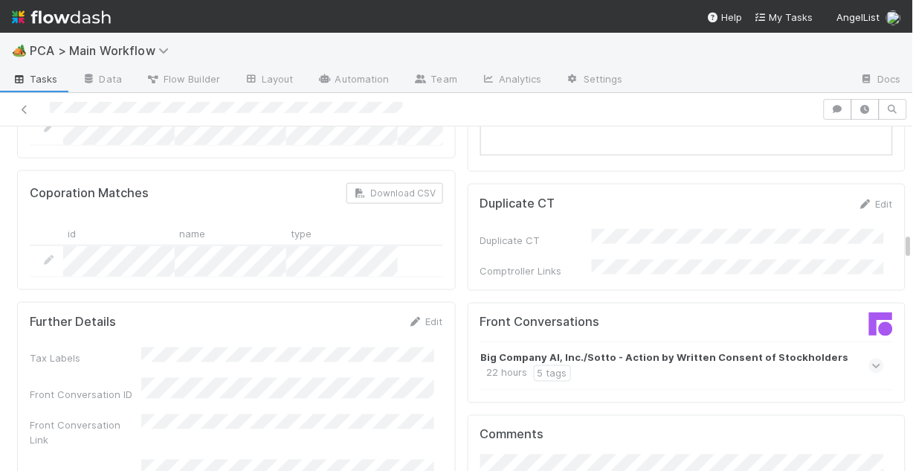
click at [869, 358] on span at bounding box center [876, 365] width 15 height 15
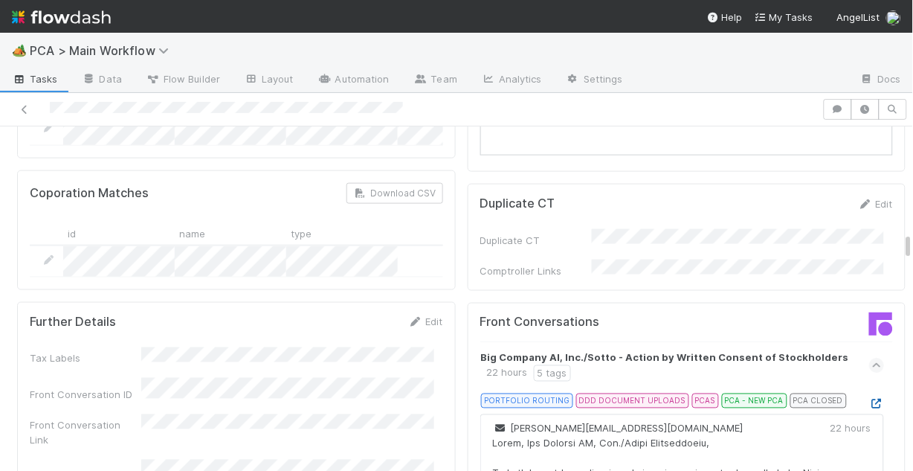
click at [869, 399] on icon at bounding box center [876, 404] width 15 height 10
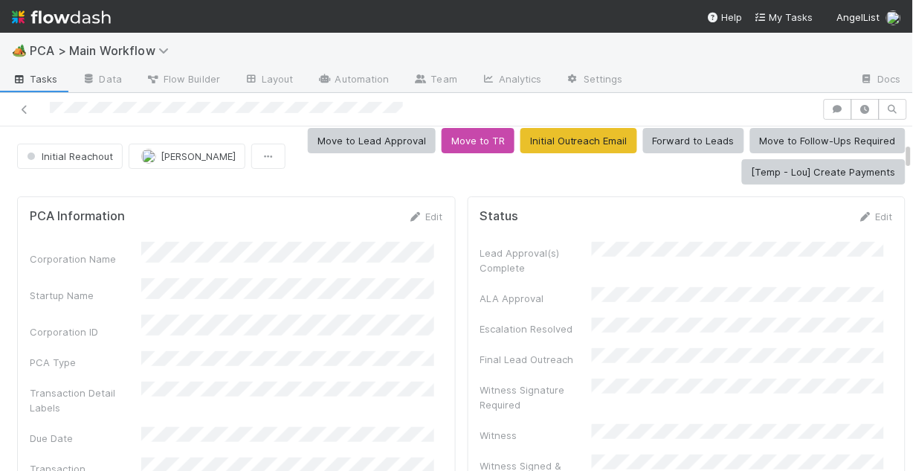
scroll to position [0, 0]
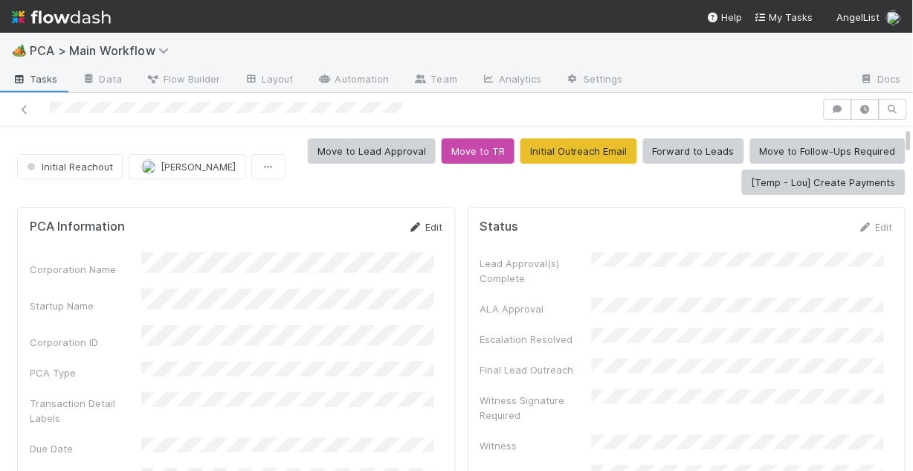
click at [417, 227] on link "Edit" at bounding box center [425, 227] width 35 height 12
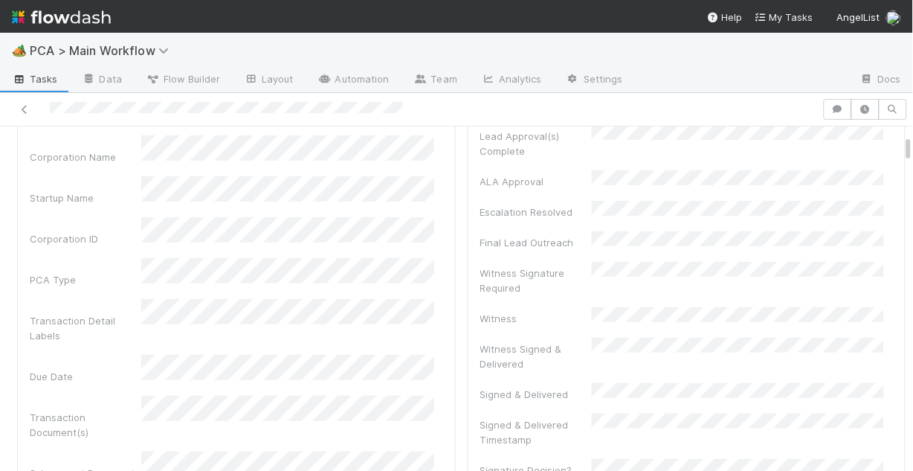
scroll to position [178, 0]
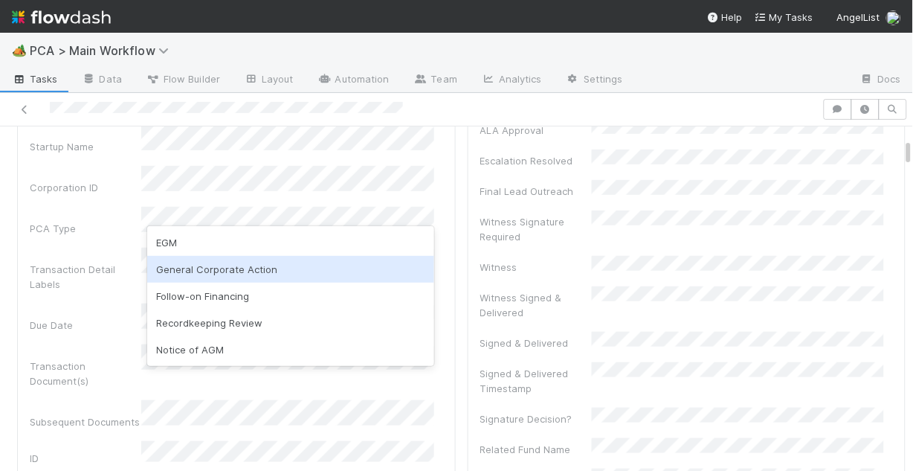
click at [239, 263] on div "General Corporate Action" at bounding box center [290, 269] width 287 height 27
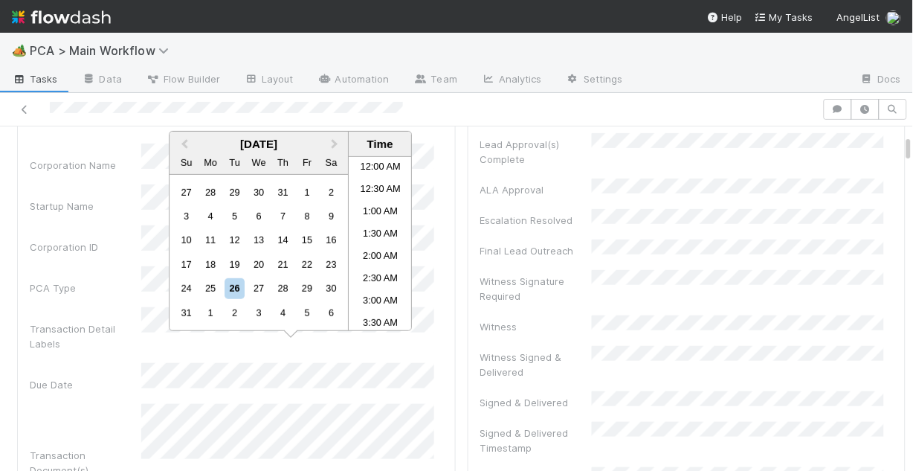
scroll to position [683, 0]
click at [260, 291] on div "27" at bounding box center [259, 288] width 20 height 20
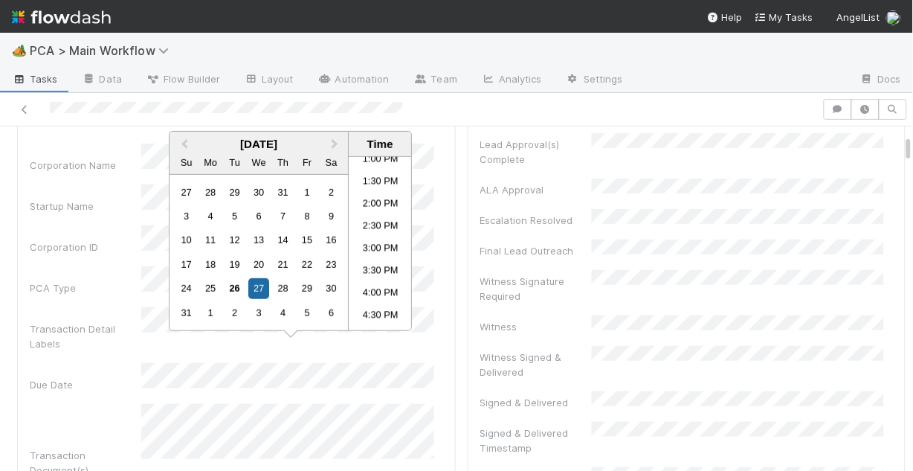
scroll to position [564, 0]
click at [373, 186] on li "1:00 PM" at bounding box center [380, 184] width 63 height 22
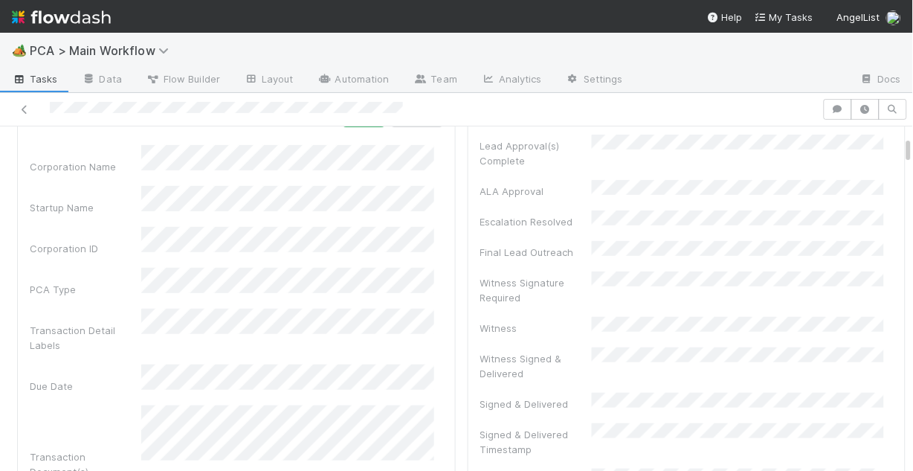
scroll to position [59, 0]
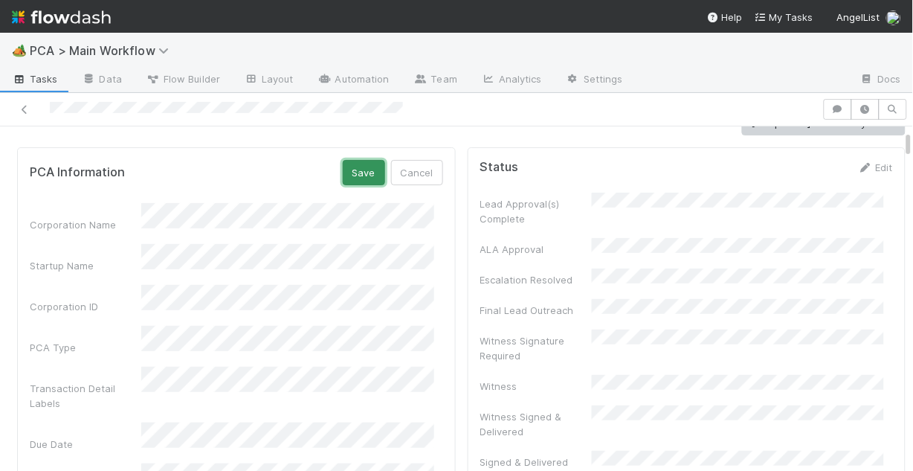
click at [355, 175] on button "Save" at bounding box center [364, 172] width 42 height 25
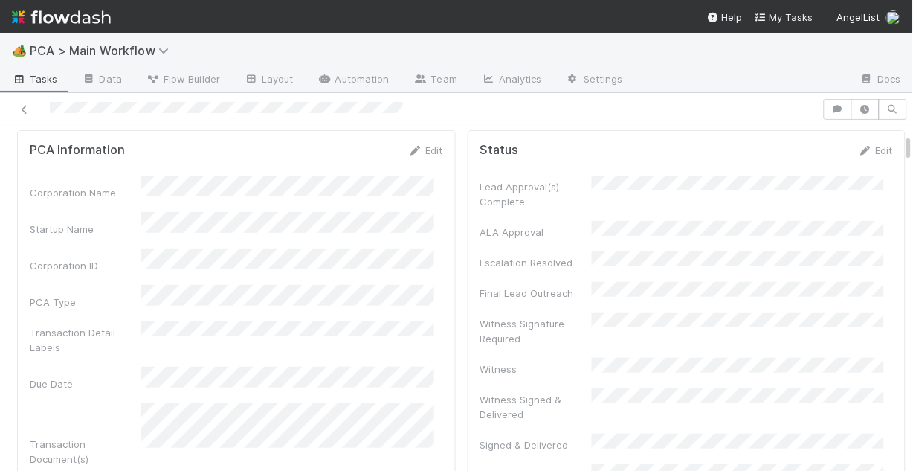
scroll to position [0, 0]
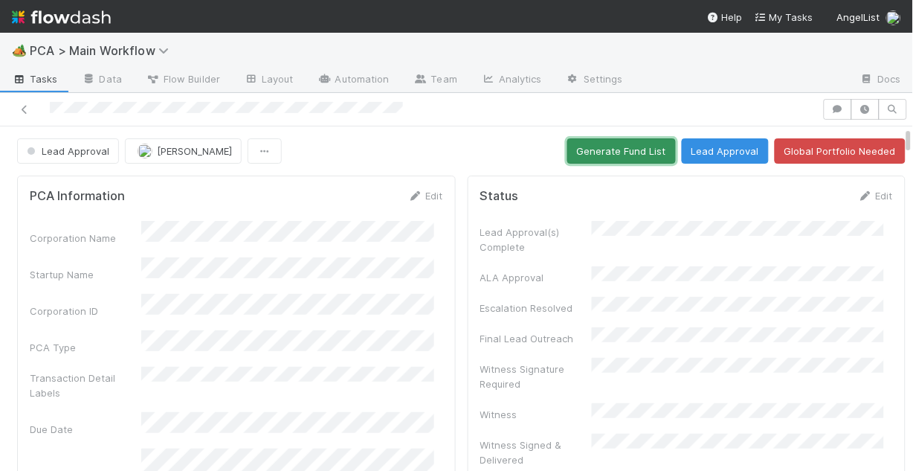
drag, startPoint x: 587, startPoint y: 153, endPoint x: 578, endPoint y: 153, distance: 8.9
click at [587, 152] on button "Generate Fund List" at bounding box center [621, 150] width 109 height 25
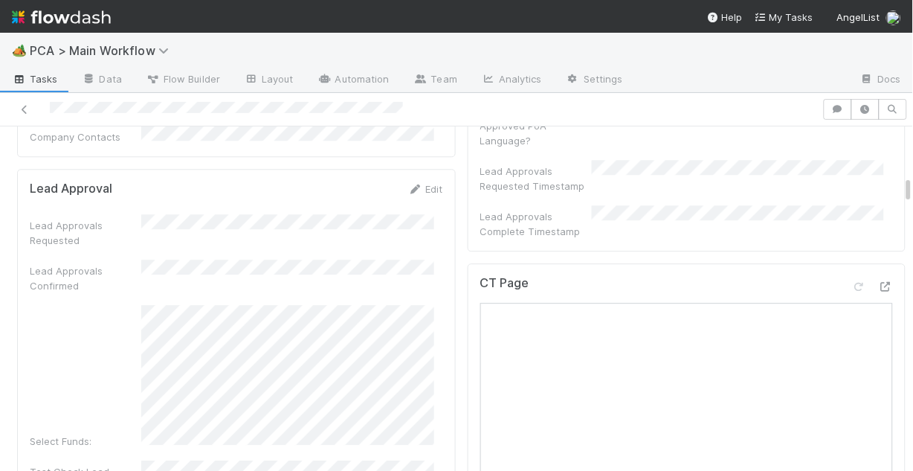
scroll to position [654, 0]
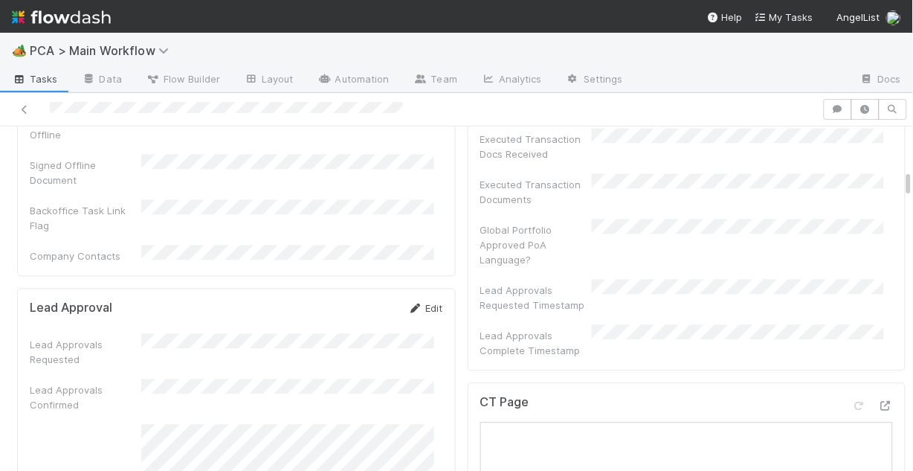
click at [425, 302] on link "Edit" at bounding box center [425, 308] width 35 height 12
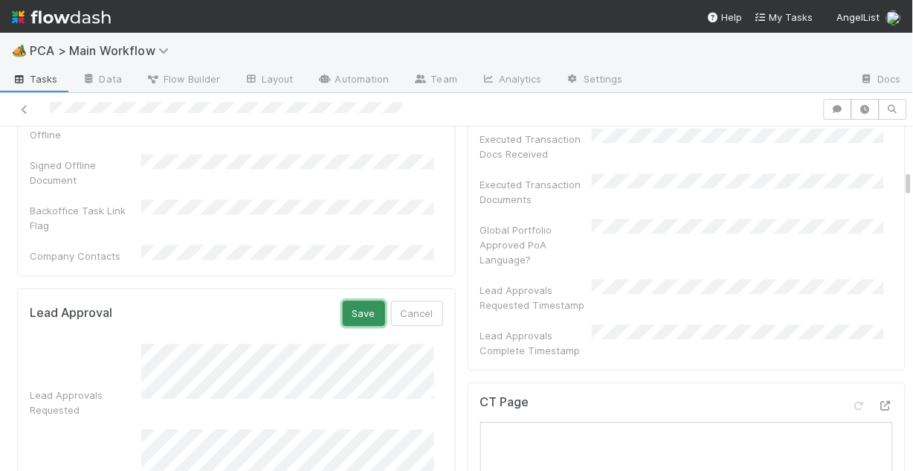
click at [349, 300] on button "Save" at bounding box center [364, 312] width 42 height 25
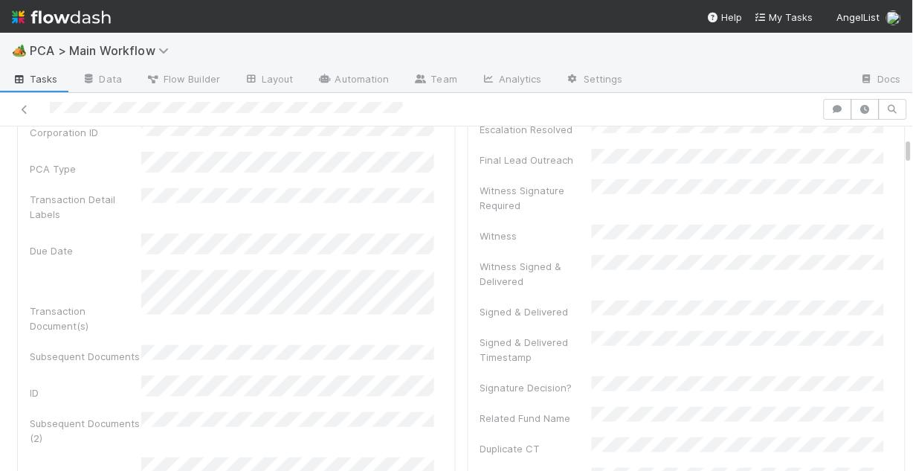
scroll to position [0, 0]
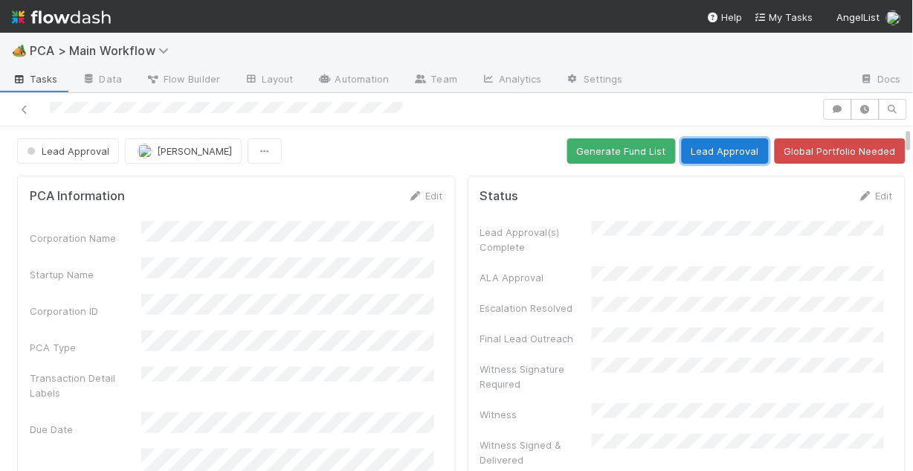
click at [688, 151] on button "Lead Approval" at bounding box center [725, 150] width 87 height 25
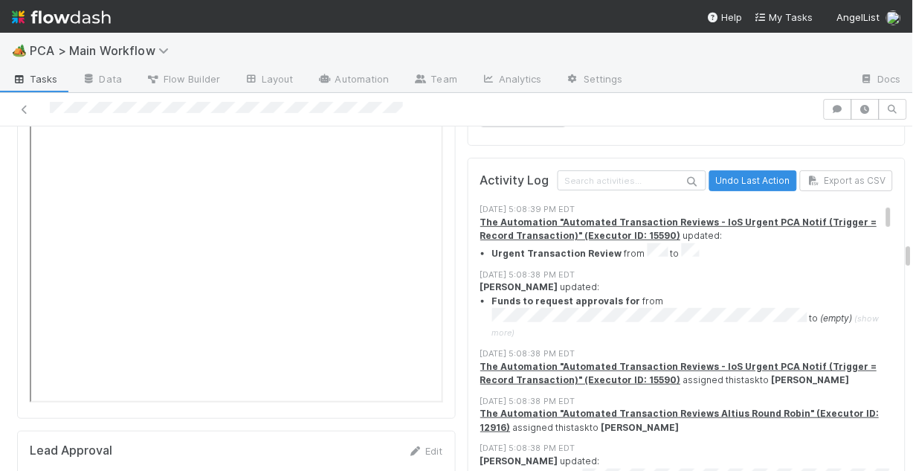
scroll to position [2379, 0]
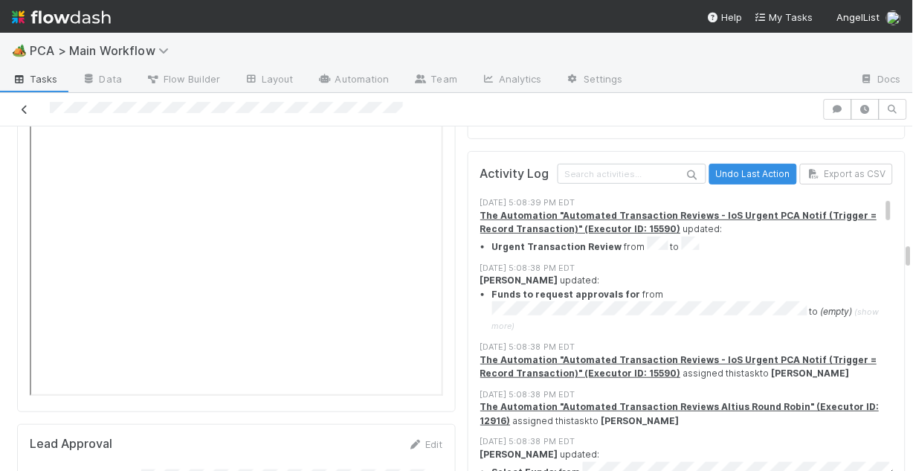
click at [23, 102] on link at bounding box center [24, 109] width 15 height 15
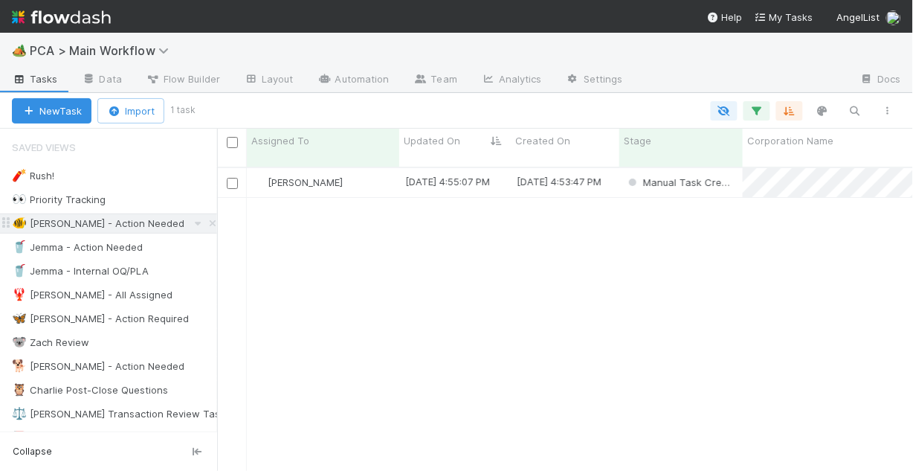
scroll to position [306, 687]
click at [352, 179] on div "[PERSON_NAME]" at bounding box center [323, 182] width 152 height 29
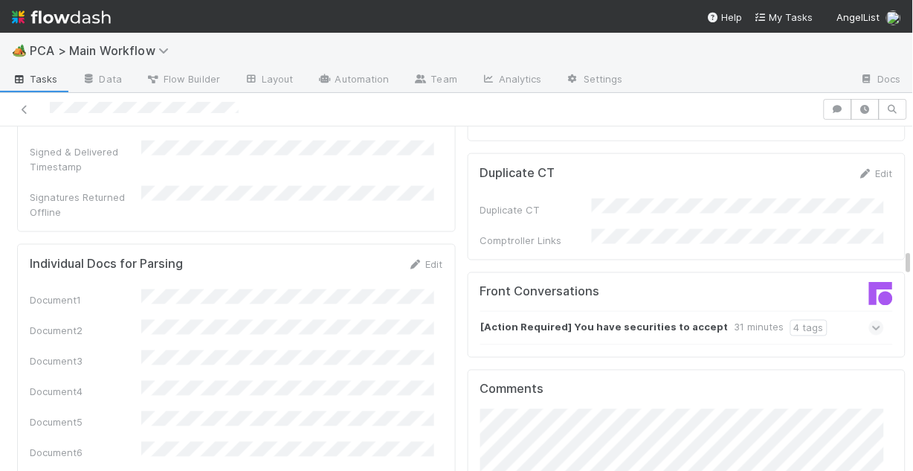
scroll to position [1546, 0]
click at [872, 320] on icon at bounding box center [877, 327] width 10 height 15
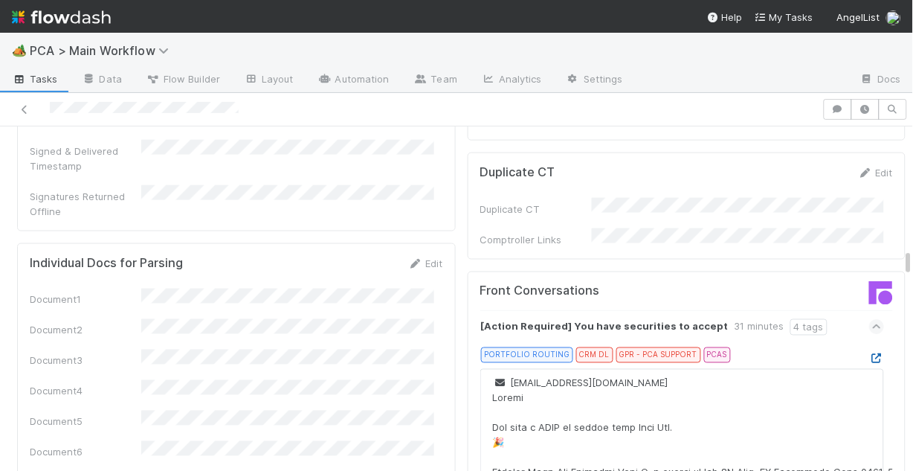
click at [869, 354] on icon at bounding box center [876, 359] width 15 height 10
click at [24, 105] on icon at bounding box center [24, 110] width 15 height 10
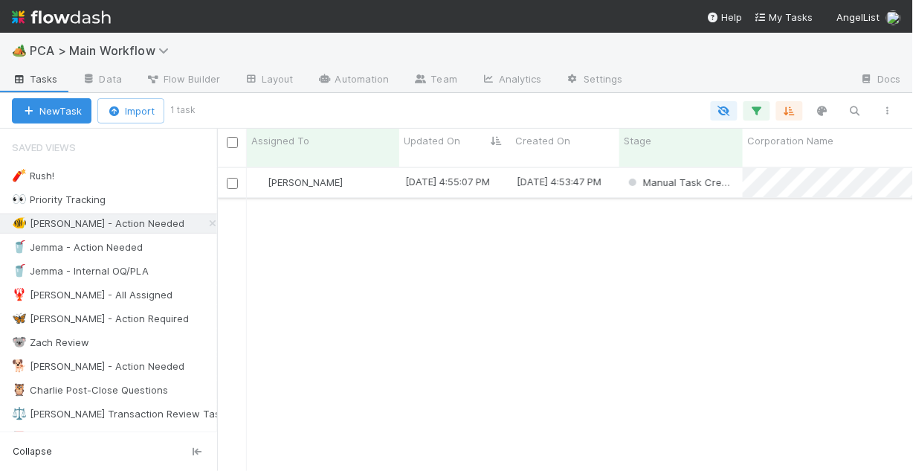
scroll to position [306, 687]
click at [377, 170] on div "[PERSON_NAME]" at bounding box center [323, 182] width 152 height 29
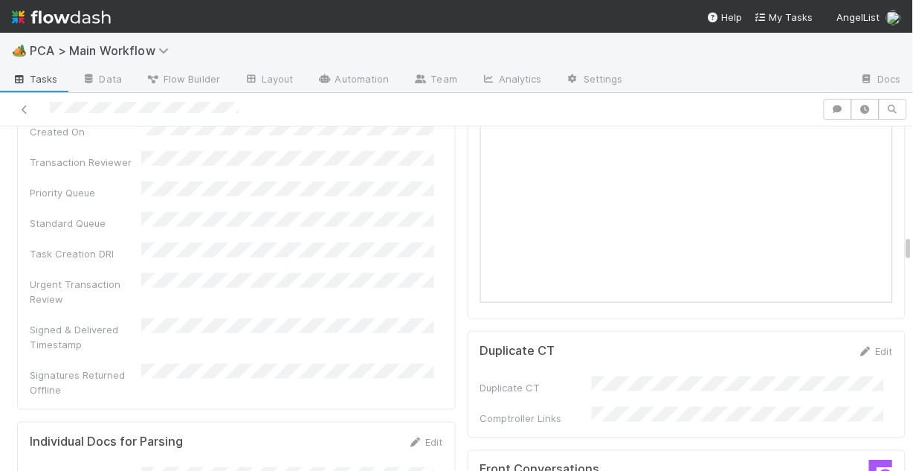
scroll to position [1487, 0]
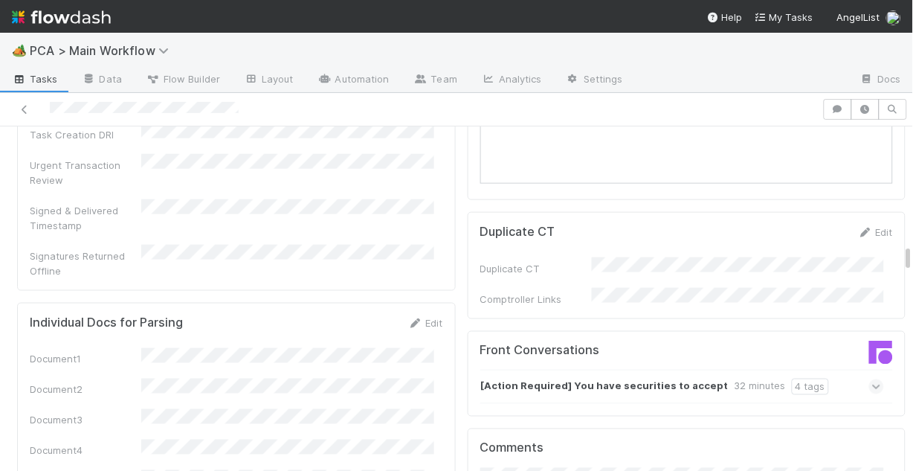
click at [872, 379] on icon at bounding box center [877, 386] width 10 height 15
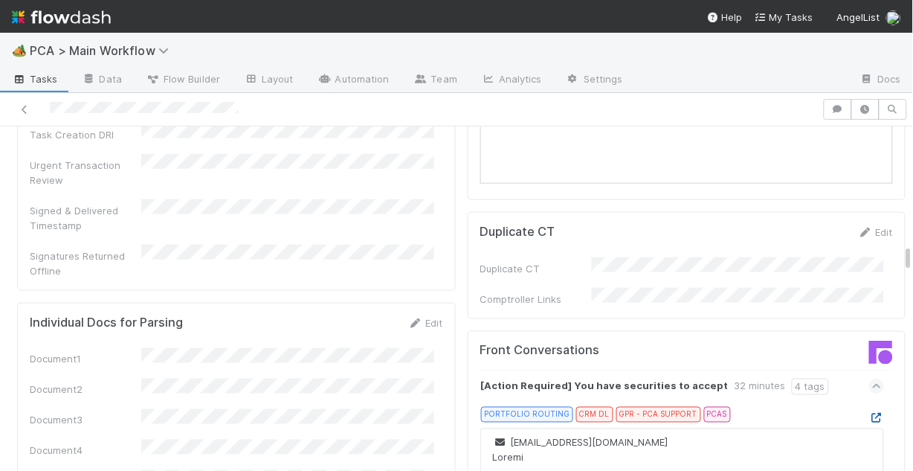
click at [869, 413] on icon at bounding box center [876, 418] width 15 height 10
click at [18, 105] on icon at bounding box center [24, 110] width 15 height 10
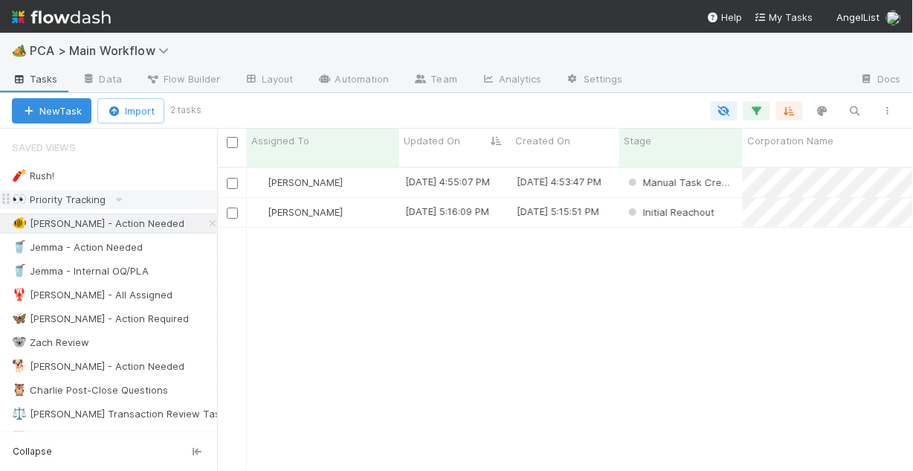
scroll to position [306, 687]
click at [377, 205] on div "[PERSON_NAME]" at bounding box center [323, 212] width 152 height 29
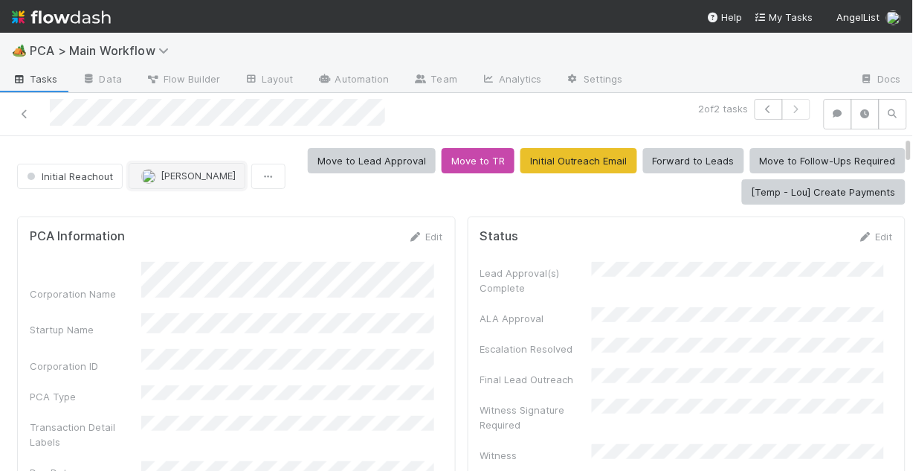
click at [178, 175] on span "[PERSON_NAME]" at bounding box center [198, 176] width 75 height 12
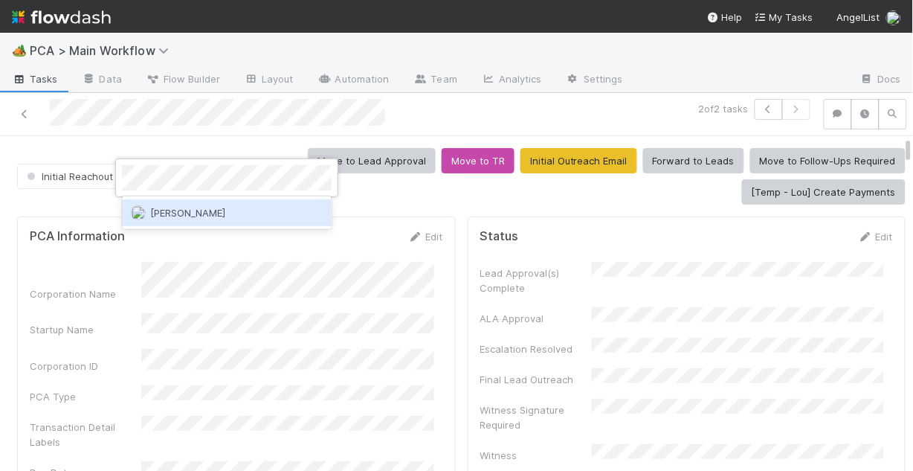
click at [187, 215] on span "[PERSON_NAME]" at bounding box center [187, 213] width 75 height 12
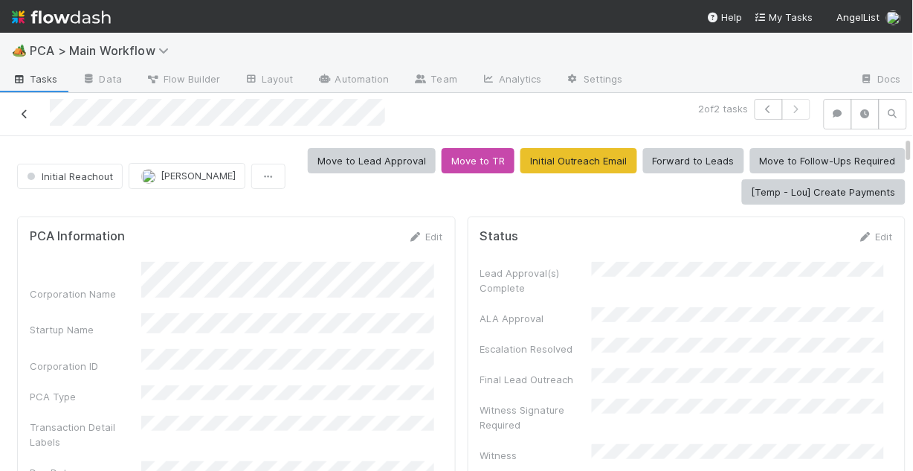
click at [25, 115] on icon at bounding box center [24, 114] width 15 height 10
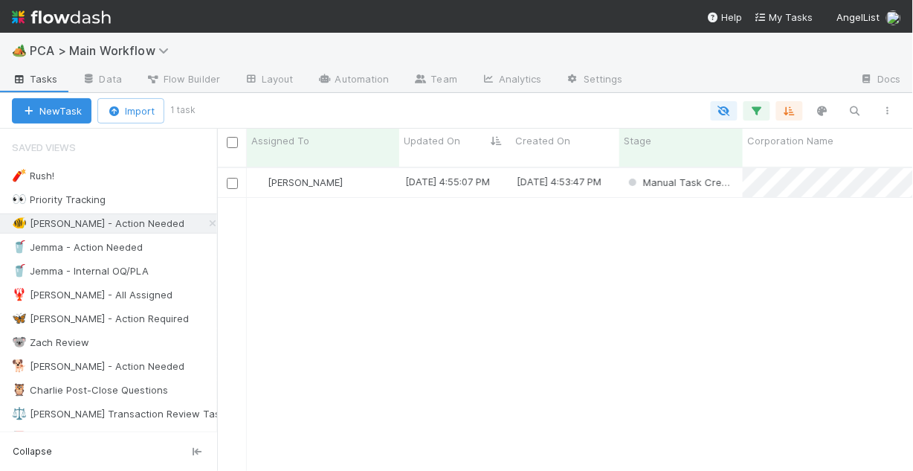
scroll to position [306, 687]
click at [338, 178] on span "[PERSON_NAME]" at bounding box center [297, 181] width 97 height 19
click at [497, 207] on div at bounding box center [456, 235] width 913 height 471
click at [384, 175] on div "[PERSON_NAME]" at bounding box center [323, 182] width 152 height 29
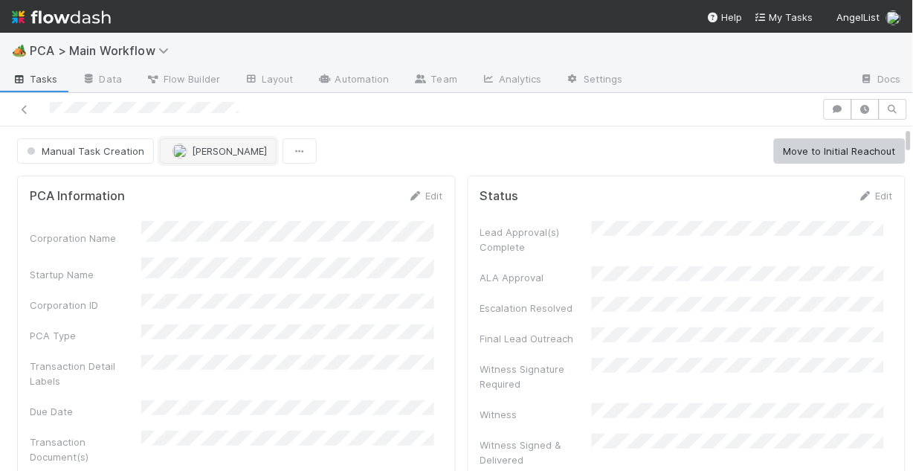
click at [181, 156] on span "button" at bounding box center [179, 151] width 15 height 12
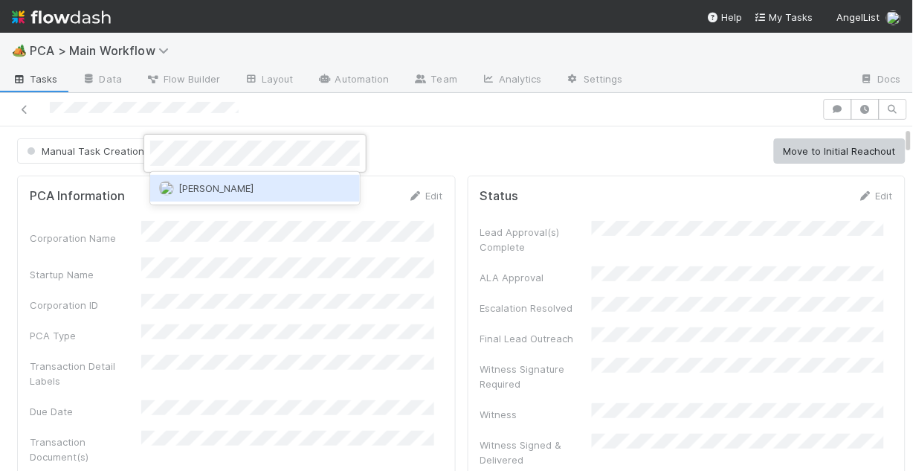
click at [229, 188] on span "[PERSON_NAME]" at bounding box center [215, 188] width 75 height 12
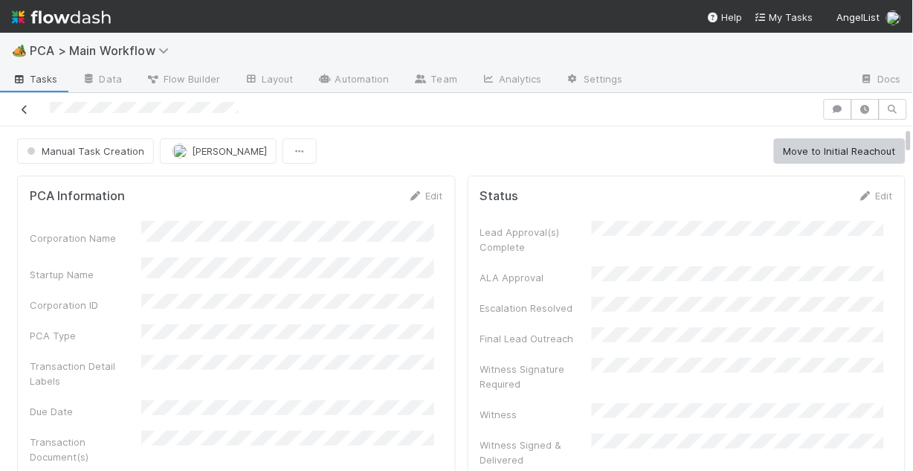
click at [22, 105] on icon at bounding box center [24, 110] width 15 height 10
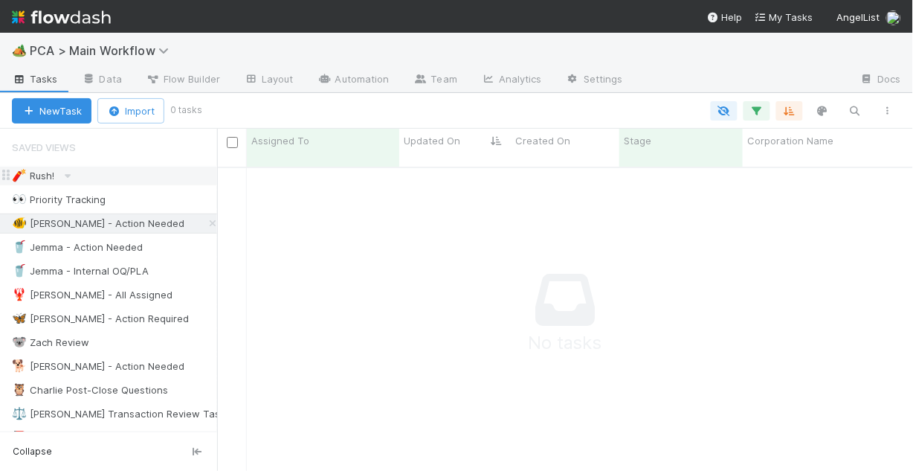
scroll to position [297, 687]
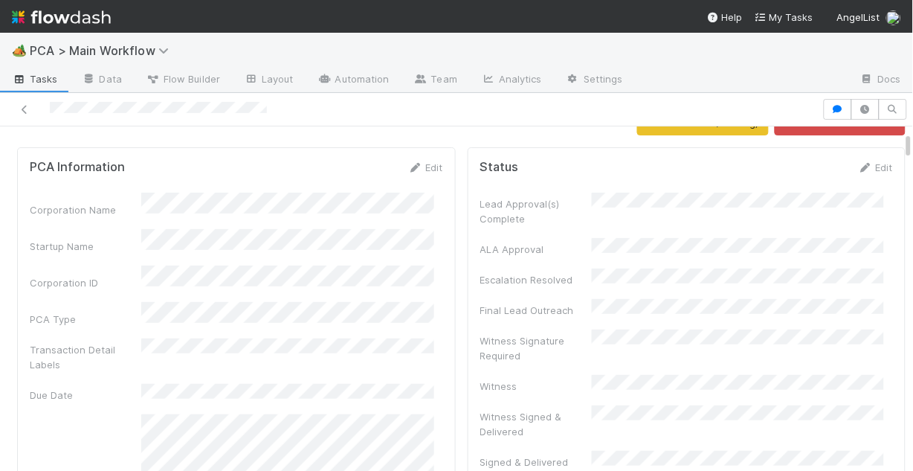
scroll to position [119, 0]
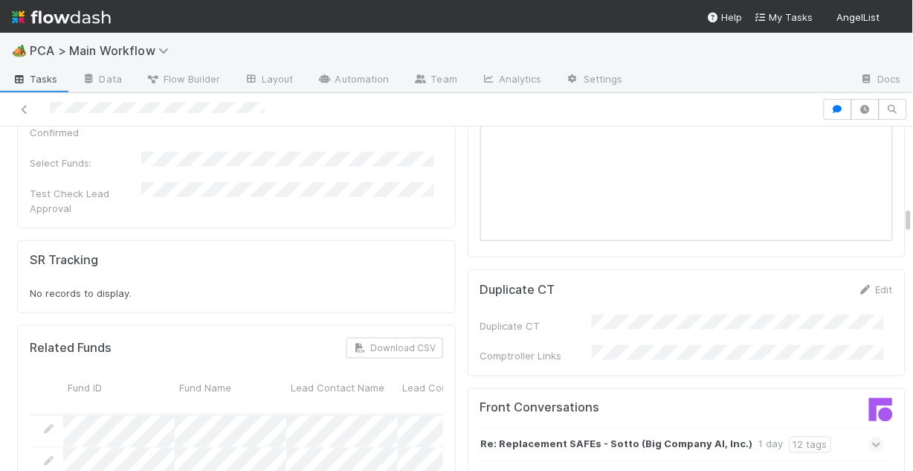
scroll to position [1665, 0]
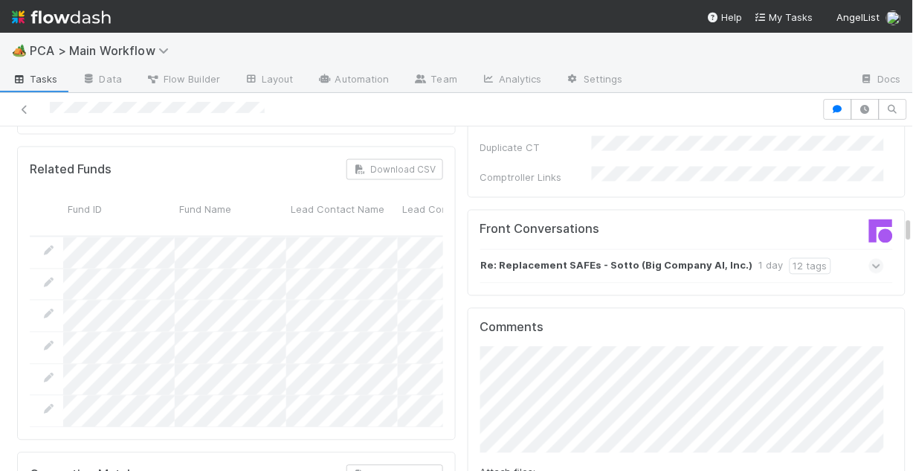
click at [872, 259] on icon at bounding box center [877, 266] width 10 height 15
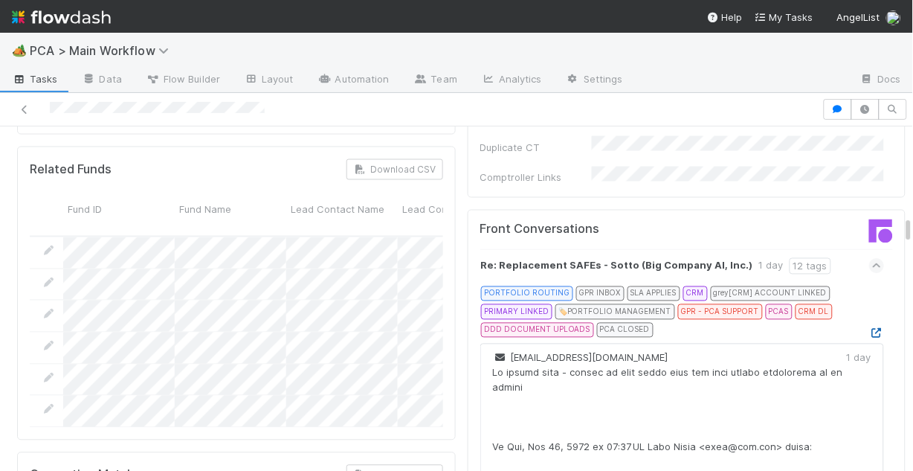
click at [869, 329] on icon at bounding box center [876, 334] width 15 height 10
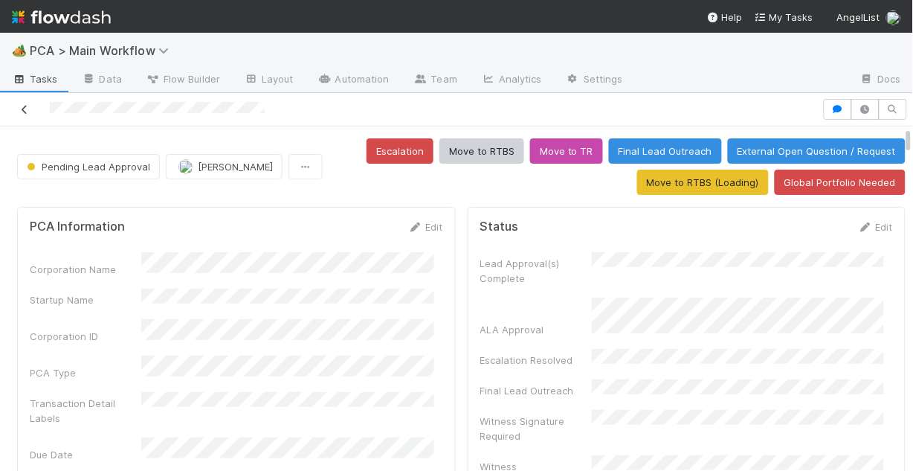
click at [22, 108] on icon at bounding box center [24, 110] width 15 height 10
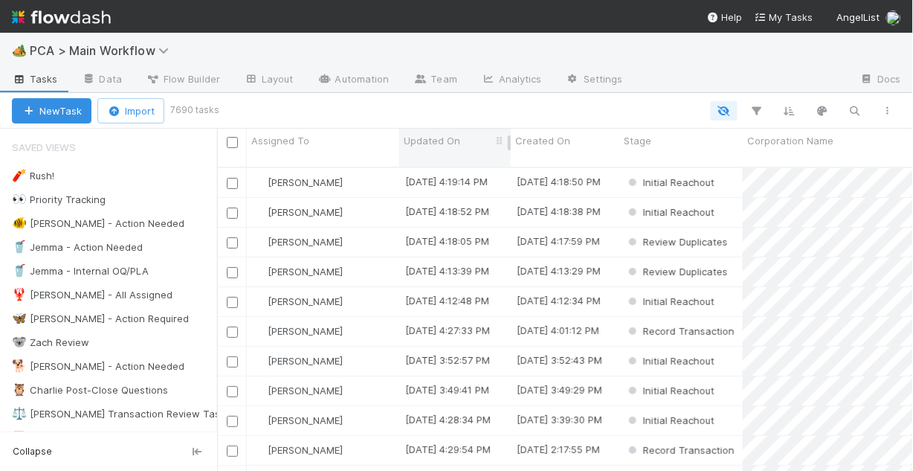
scroll to position [306, 687]
click at [103, 222] on div "🐠 [PERSON_NAME] - Action Needed" at bounding box center [98, 223] width 172 height 19
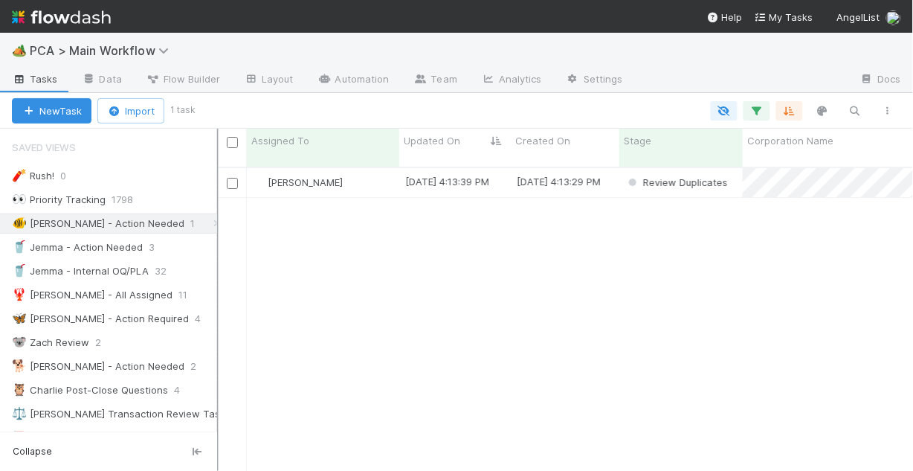
scroll to position [306, 687]
click at [370, 168] on div "[PERSON_NAME]" at bounding box center [323, 182] width 152 height 29
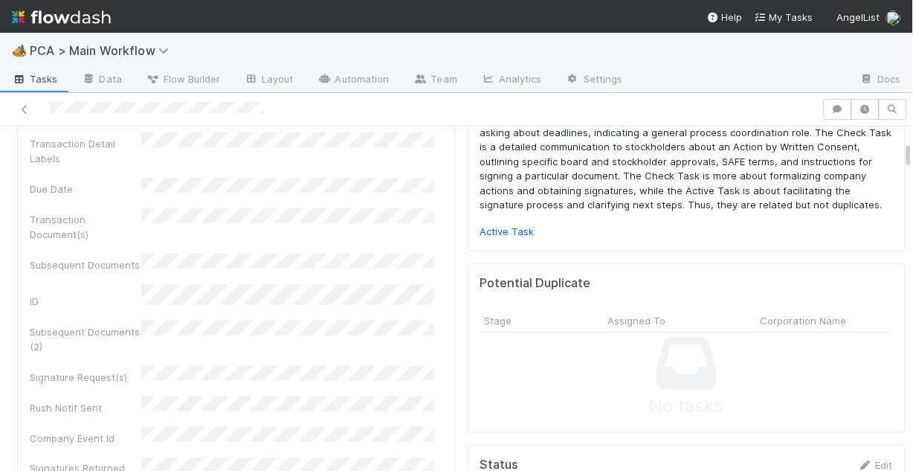
scroll to position [238, 0]
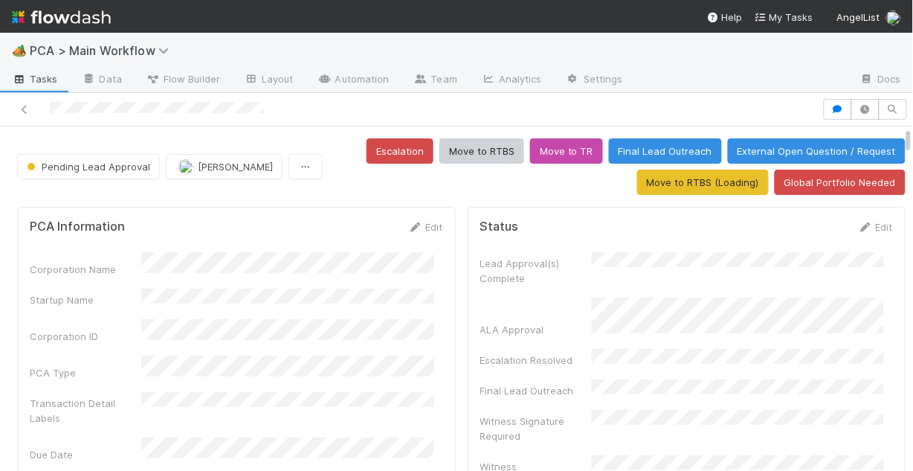
click at [329, 185] on div "Escalation Move to RTBS Move to TR Final Lead Outreach External Open Question /…" at bounding box center [617, 166] width 577 height 57
